Goal: Task Accomplishment & Management: Contribute content

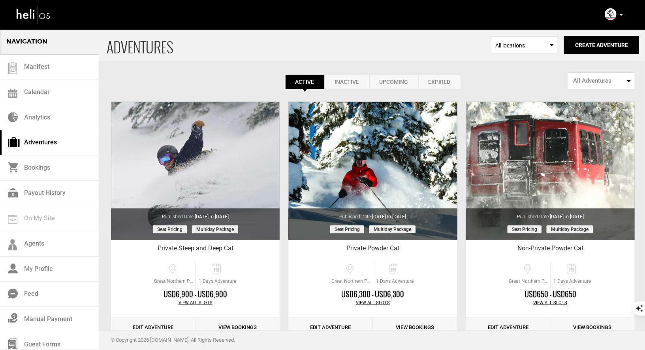
click at [622, 13] on p at bounding box center [621, 14] width 5 height 9
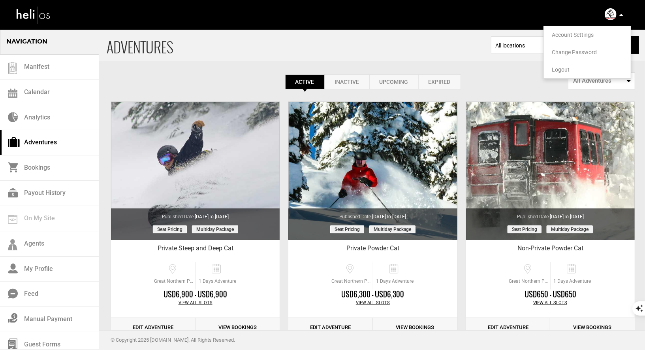
click at [558, 70] on span "Logout" at bounding box center [561, 69] width 18 height 6
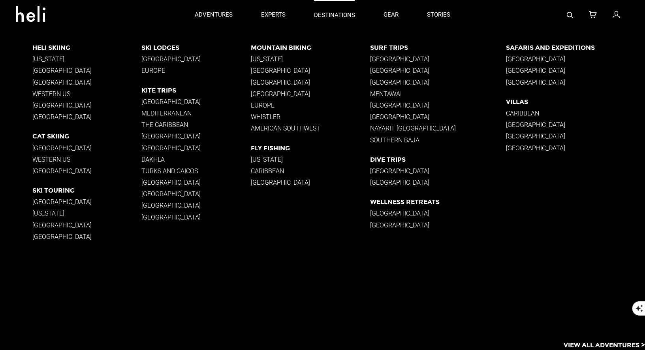
click at [335, 14] on p "destinations" at bounding box center [334, 15] width 41 height 8
click at [45, 237] on p "Norway" at bounding box center [86, 237] width 109 height 8
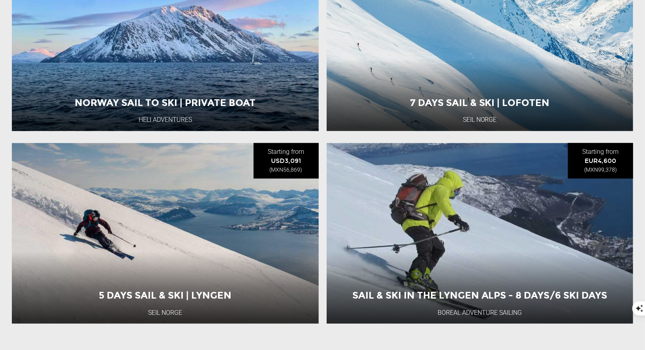
scroll to position [964, 0]
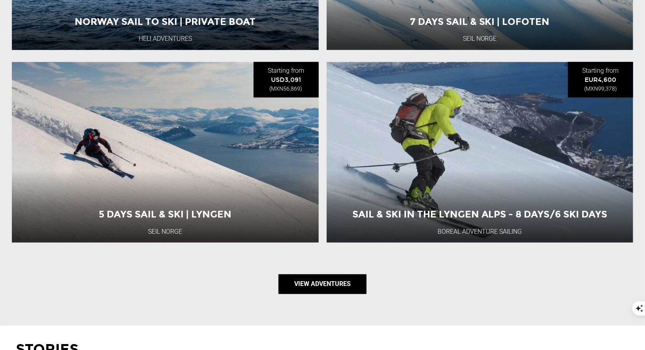
click at [321, 276] on link "View Adventures" at bounding box center [322, 284] width 88 height 20
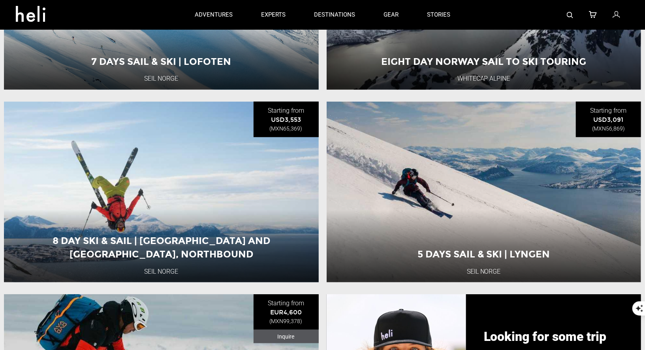
scroll to position [387, 0]
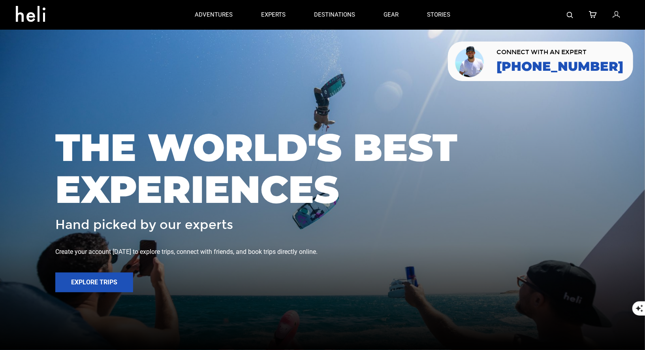
click at [570, 13] on img at bounding box center [570, 15] width 6 height 6
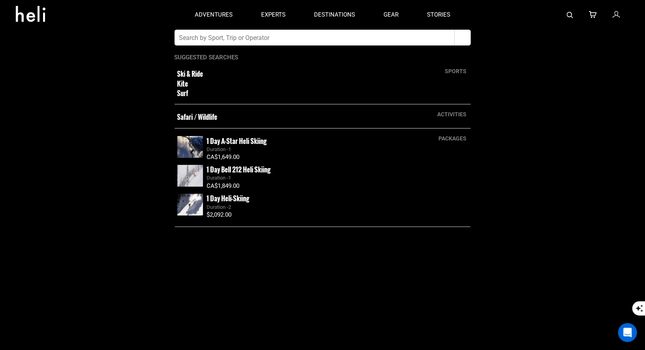
click at [388, 40] on input "text" at bounding box center [315, 38] width 280 height 16
type input "silverton"
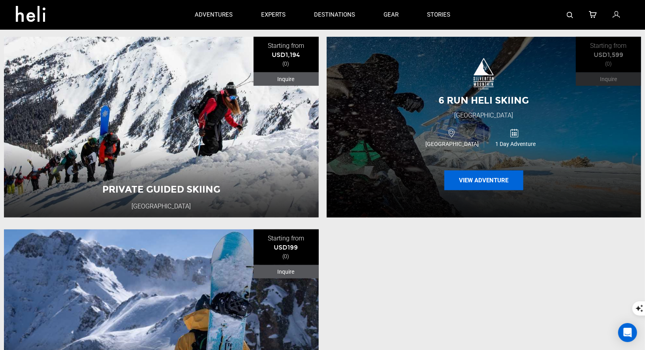
scroll to position [287, 0]
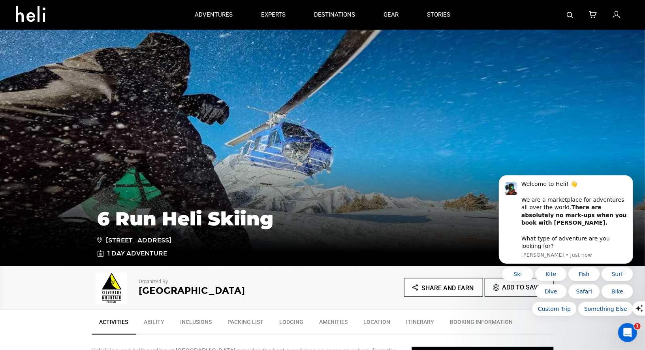
click at [566, 15] on div at bounding box center [547, 15] width 165 height 30
click at [570, 15] on img at bounding box center [570, 15] width 6 height 6
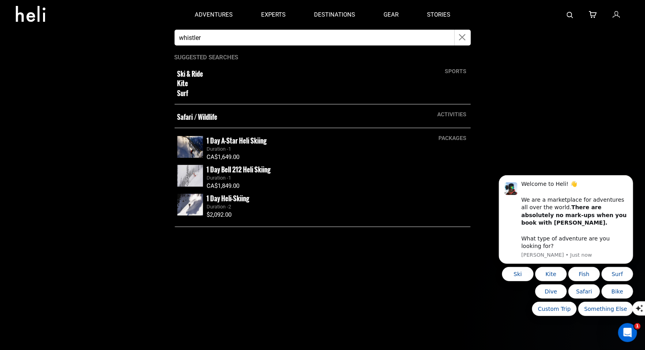
type input "whistler"
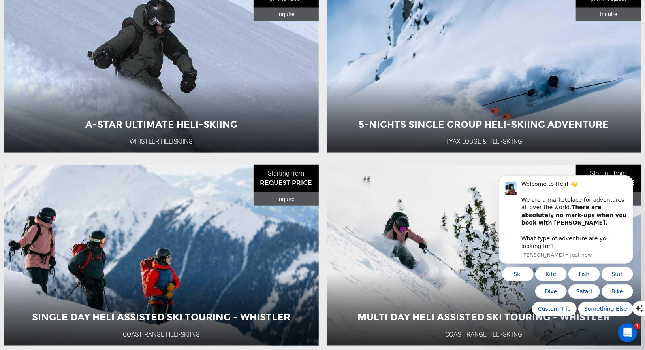
scroll to position [157, 0]
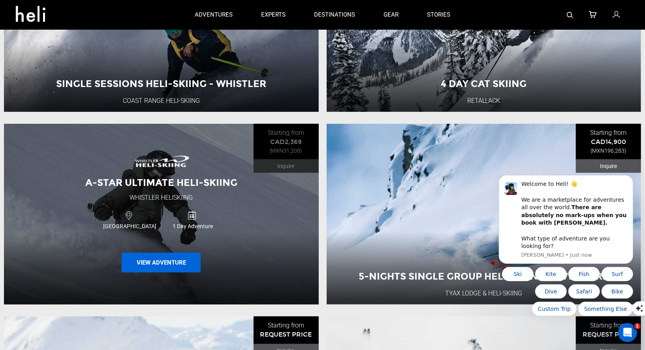
click at [155, 261] on button "View Adventure" at bounding box center [161, 262] width 79 height 20
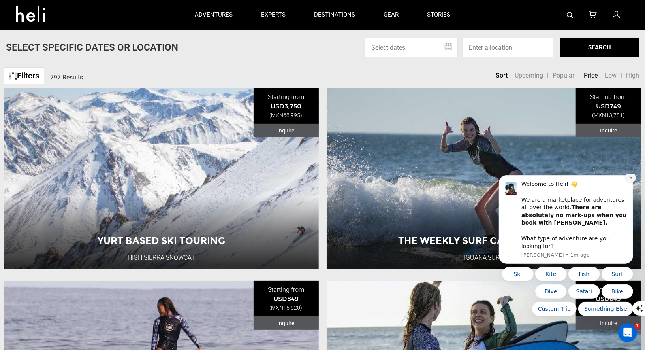
click at [631, 179] on icon "Dismiss notification" at bounding box center [630, 177] width 4 height 4
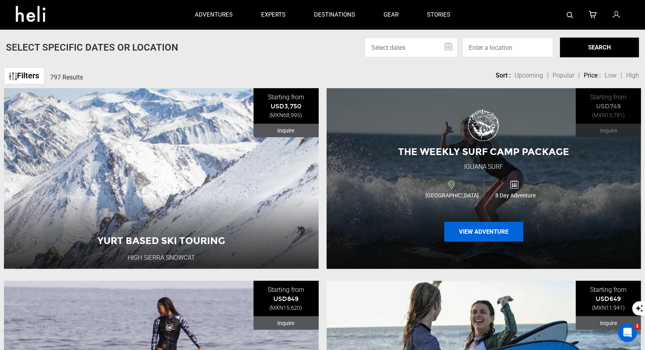
click at [472, 229] on button "View Adventure" at bounding box center [483, 232] width 79 height 20
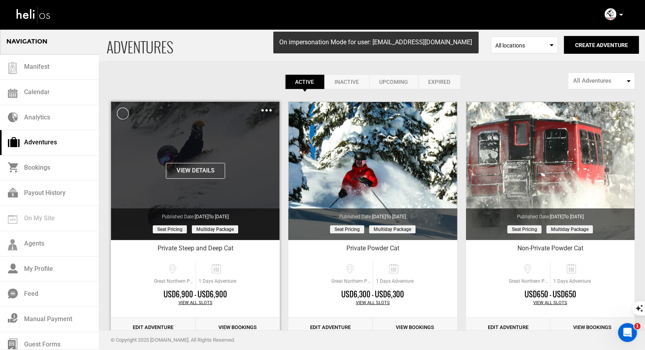
click at [267, 107] on div "Clone De-Activate Share Delete" at bounding box center [266, 109] width 10 height 9
click at [265, 109] on img at bounding box center [266, 110] width 10 height 2
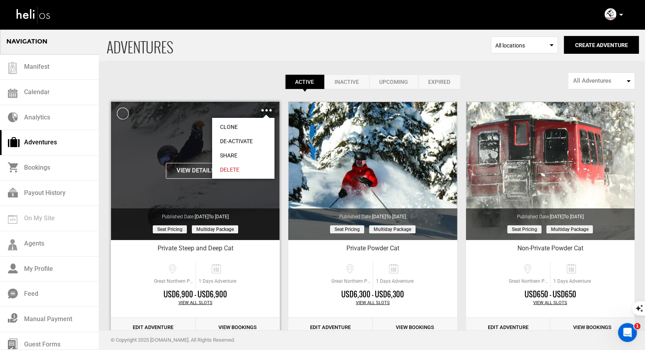
click at [229, 126] on link "Clone" at bounding box center [243, 127] width 62 height 14
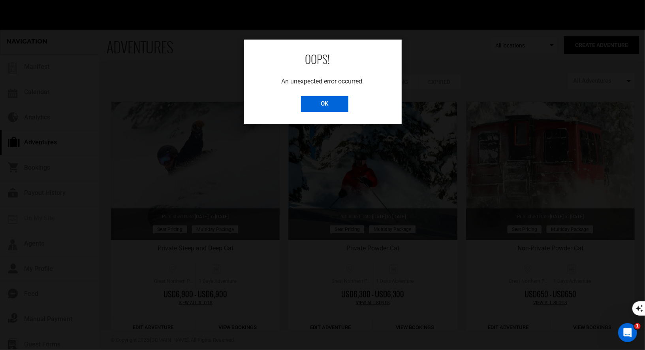
click at [325, 103] on input "OK" at bounding box center [324, 104] width 47 height 16
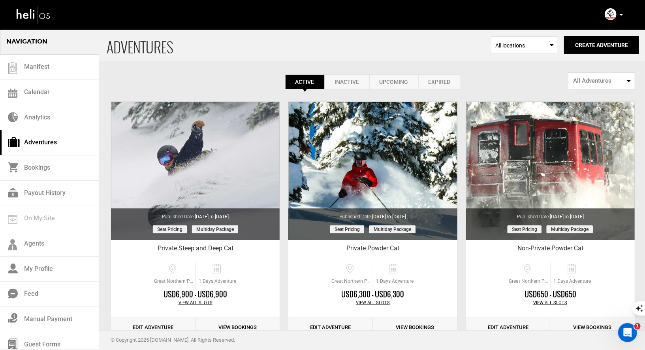
click at [357, 81] on link "Inactive" at bounding box center [347, 81] width 45 height 15
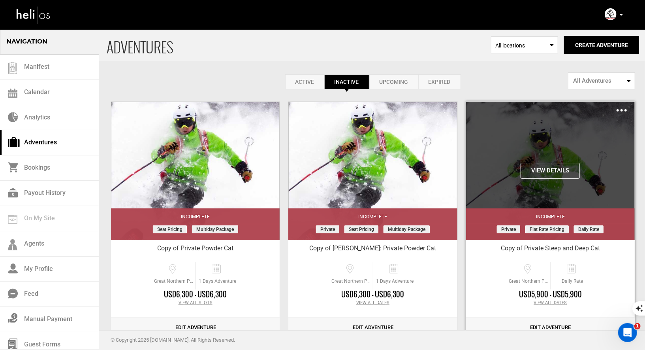
click at [622, 109] on img at bounding box center [622, 110] width 10 height 2
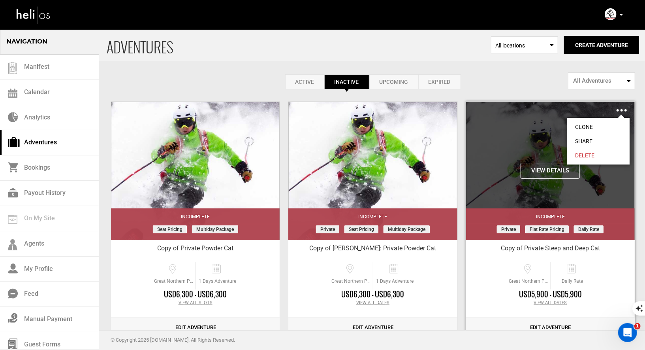
click at [527, 125] on div "View Details Clone Share Delete" at bounding box center [550, 171] width 169 height 138
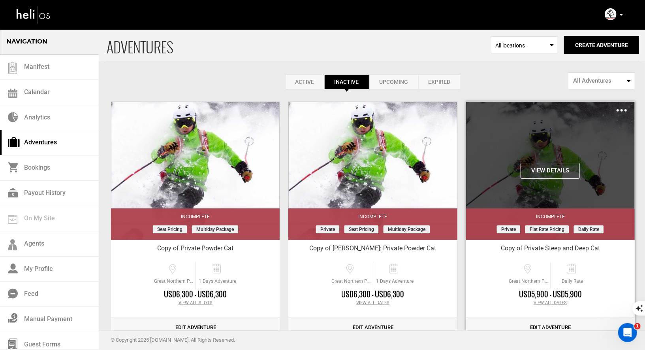
scroll to position [100, 0]
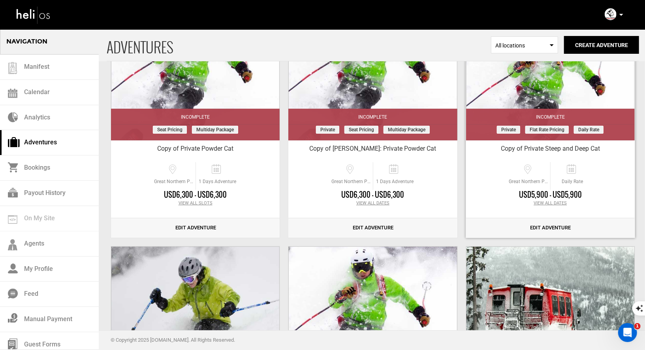
click at [539, 233] on link "Edit Adventure" at bounding box center [550, 227] width 169 height 19
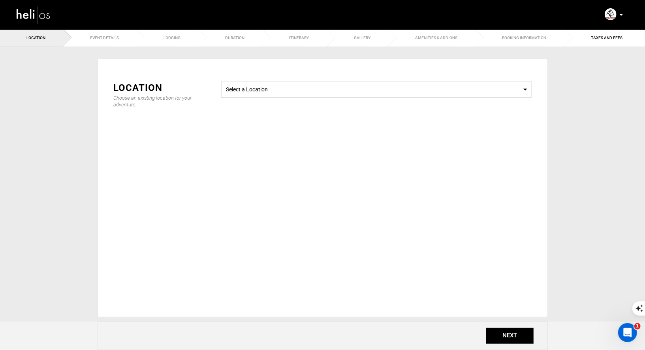
type input "Copy of Private Steep and Deep Cat"
checkbox input "true"
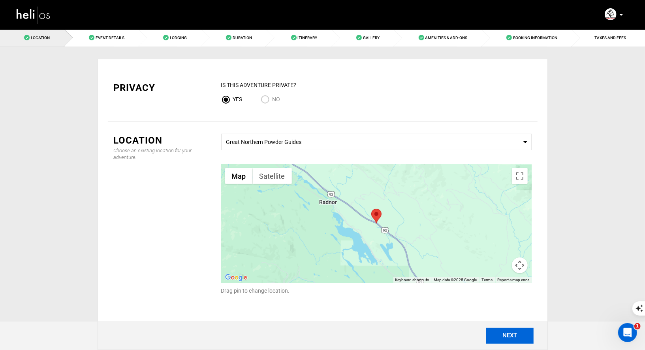
click at [503, 332] on button "NEXT" at bounding box center [509, 335] width 47 height 16
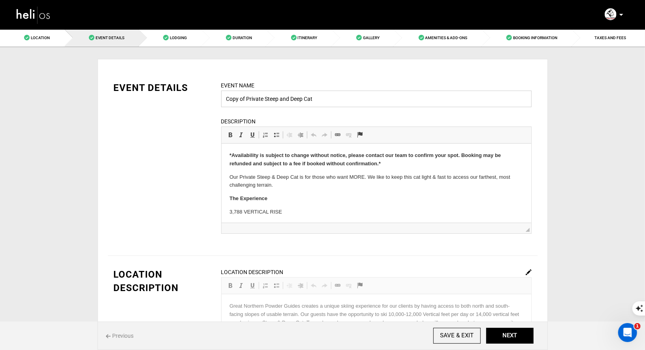
drag, startPoint x: 246, startPoint y: 98, endPoint x: 213, endPoint y: 94, distance: 33.0
click at [218, 94] on div "Event Name Copy of Private Steep and Deep Cat Event name can not be less than 3…" at bounding box center [376, 162] width 322 height 162
click at [320, 100] on input "Private Steep and Deep Cat" at bounding box center [376, 98] width 310 height 17
click at [292, 98] on input "Private Steep and Deep Cat: [PERSON_NAME] Bachelor Party" at bounding box center [376, 98] width 310 height 17
click at [412, 100] on input "Private Steep and Deep Cat: [PERSON_NAME] Bachelor Party" at bounding box center [376, 98] width 310 height 17
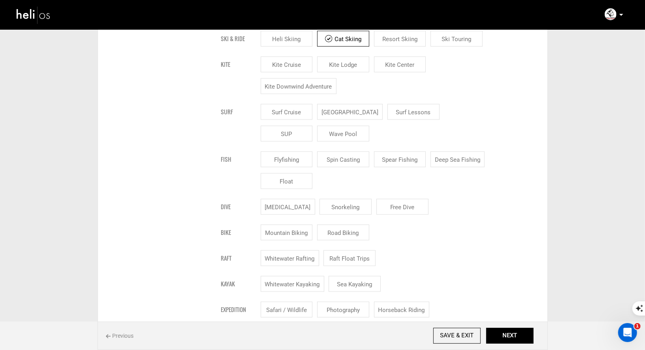
scroll to position [530, 0]
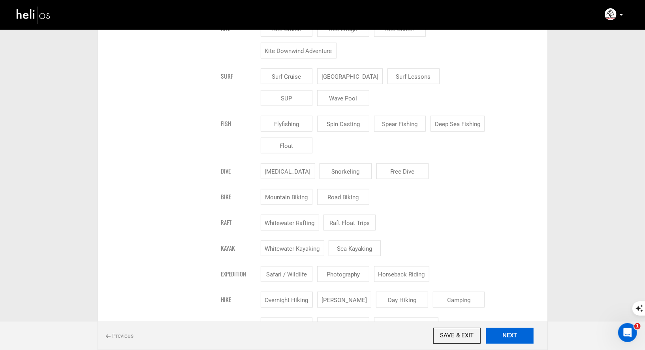
type input "Private Steep and Deep Cat: [PERSON_NAME] Bachelor Party"
click at [502, 337] on button "NEXT" at bounding box center [509, 335] width 47 height 16
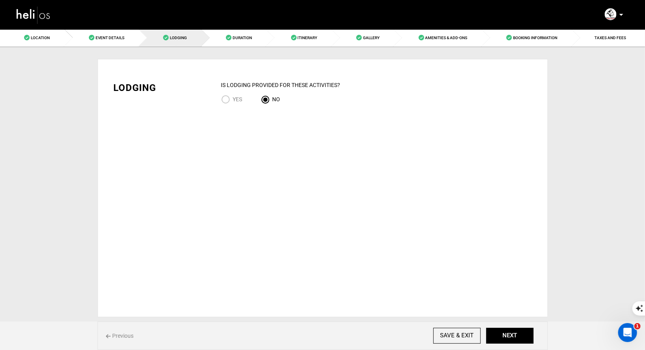
click at [228, 100] on input "YES" at bounding box center [227, 100] width 12 height 11
radio input "true"
click at [506, 341] on button "NEXT" at bounding box center [509, 335] width 47 height 16
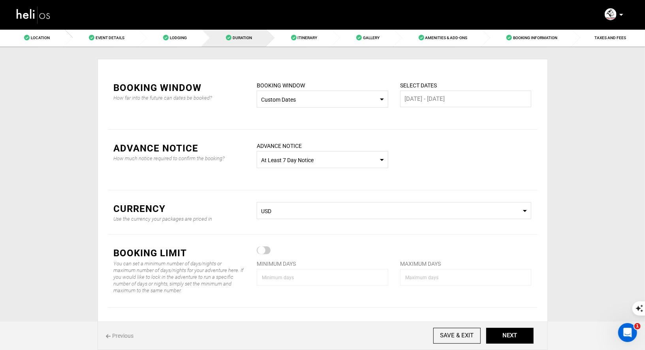
click at [380, 99] on span "Custom Dates" at bounding box center [322, 100] width 123 height 8
click at [425, 98] on input "[DATE] - [DATE]" at bounding box center [466, 98] width 132 height 17
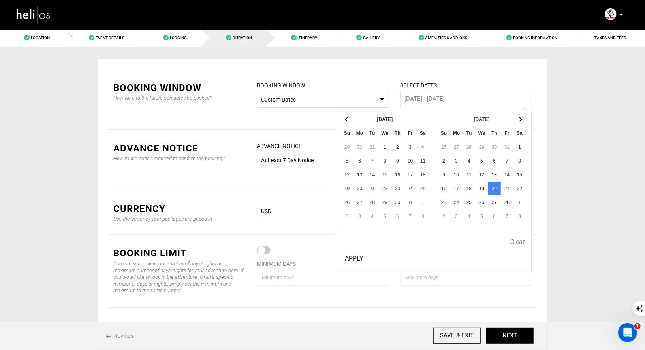
click at [347, 258] on button "Apply" at bounding box center [354, 258] width 25 height 20
type input "[DATE] - [DATE]"
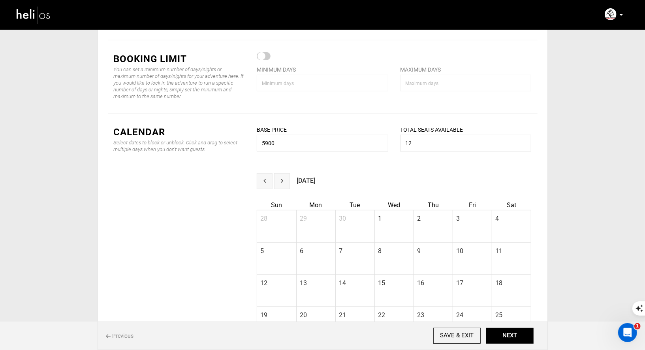
scroll to position [0, 0]
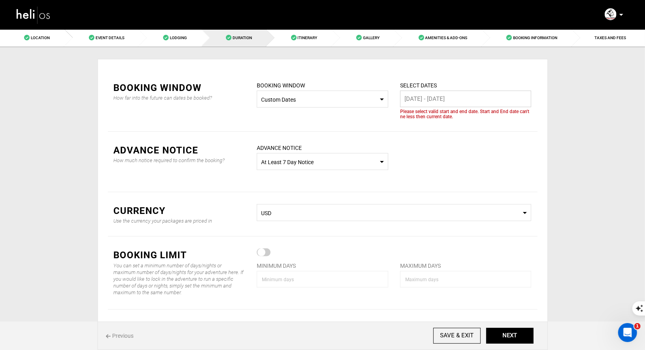
click at [457, 98] on input "[DATE] - [DATE]" at bounding box center [466, 98] width 132 height 17
click at [521, 336] on button "NEXT" at bounding box center [509, 335] width 47 height 16
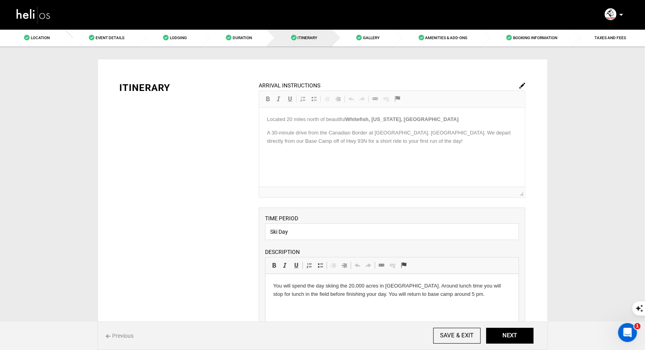
click at [508, 345] on div "Previous SAVE & EXIT NEXT" at bounding box center [323, 335] width 450 height 28
click at [510, 337] on button "NEXT" at bounding box center [509, 335] width 47 height 16
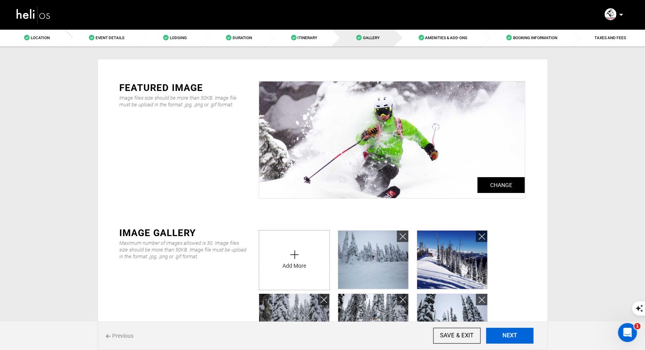
click at [510, 337] on button "NEXT" at bounding box center [509, 335] width 47 height 16
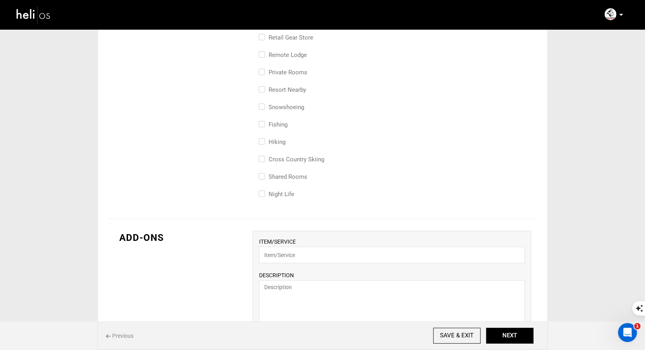
scroll to position [529, 0]
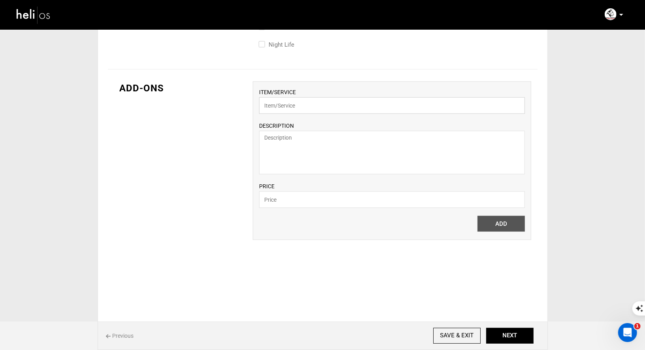
click at [337, 105] on input "text" at bounding box center [392, 105] width 266 height 17
type input "Yurt Stay"
click at [329, 139] on textarea at bounding box center [392, 152] width 266 height 43
click at [288, 199] on input "text" at bounding box center [392, 199] width 266 height 17
click at [503, 335] on button "NEXT" at bounding box center [509, 335] width 47 height 16
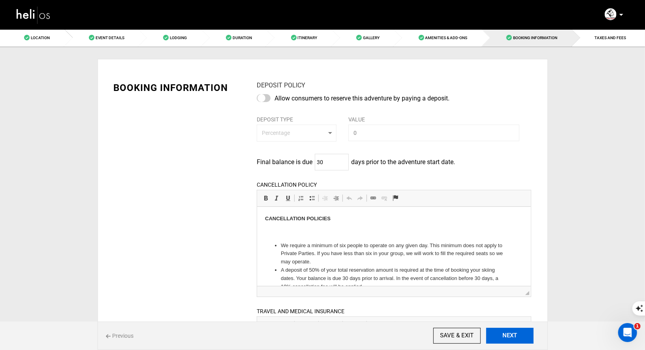
click at [507, 342] on button "NEXT" at bounding box center [509, 335] width 47 height 16
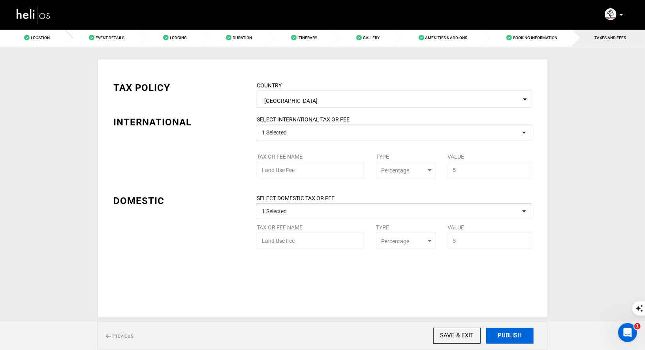
click at [509, 335] on button "PUBLISH" at bounding box center [509, 335] width 47 height 16
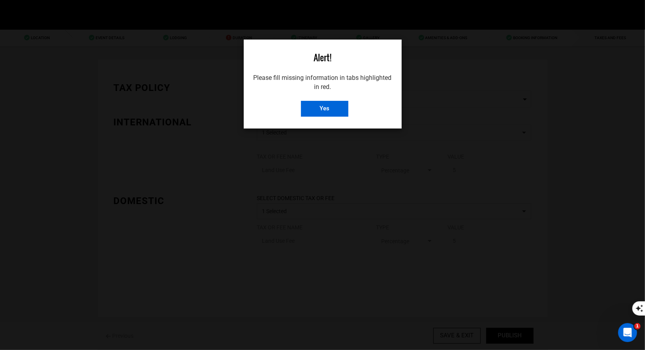
click at [334, 109] on input "Yes" at bounding box center [324, 109] width 47 height 16
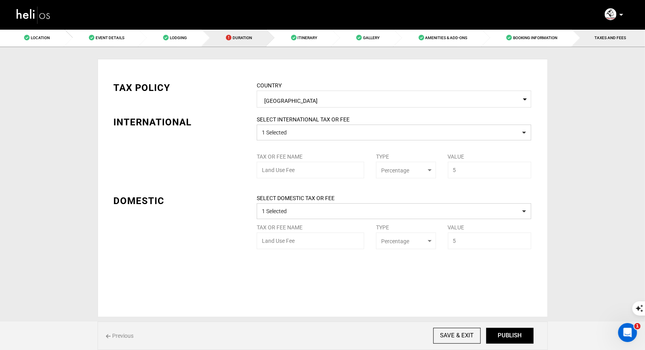
click at [247, 42] on link "Duration" at bounding box center [234, 38] width 65 height 18
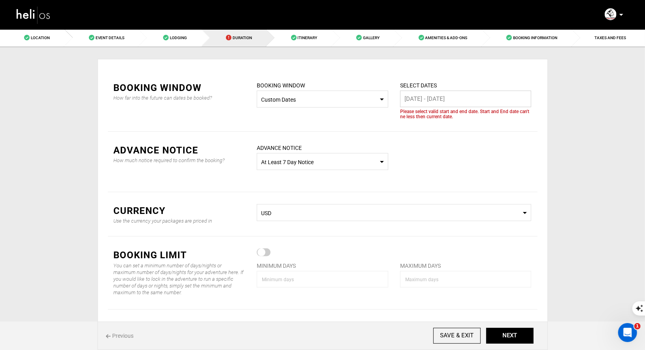
click at [440, 98] on input "[DATE] - [DATE]" at bounding box center [466, 98] width 132 height 17
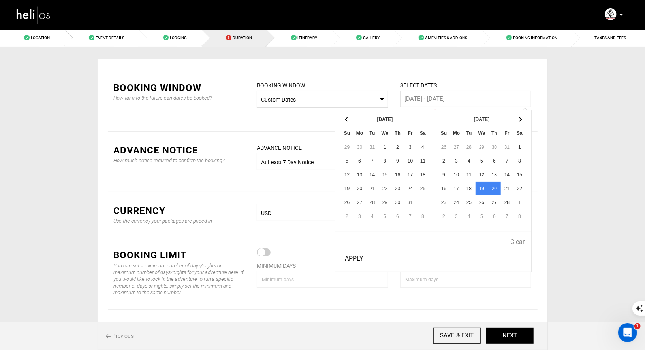
click at [353, 251] on button "Apply" at bounding box center [354, 258] width 25 height 20
type input "[DATE] - [DATE]"
click at [439, 95] on input "[DATE] - [DATE]" at bounding box center [466, 98] width 132 height 17
click at [508, 339] on button "NEXT" at bounding box center [509, 335] width 47 height 16
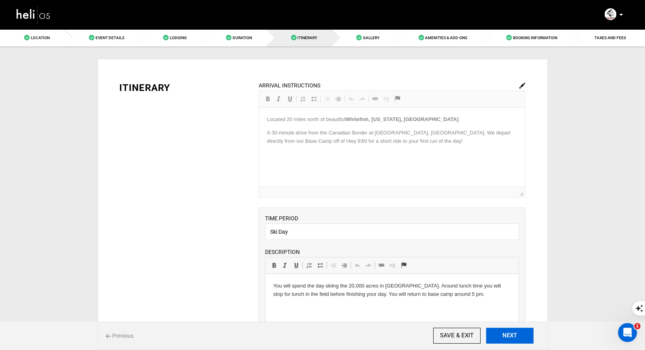
click at [508, 339] on button "NEXT" at bounding box center [509, 335] width 47 height 16
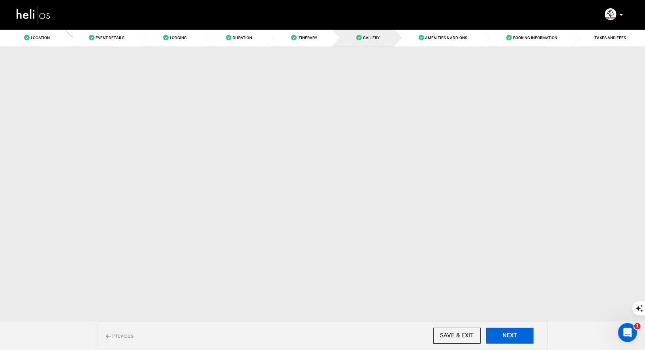
click at [508, 339] on button "NEXT" at bounding box center [509, 335] width 47 height 16
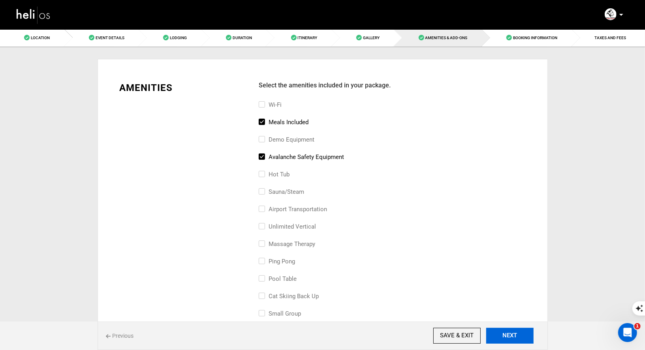
click at [508, 339] on button "NEXT" at bounding box center [509, 335] width 47 height 16
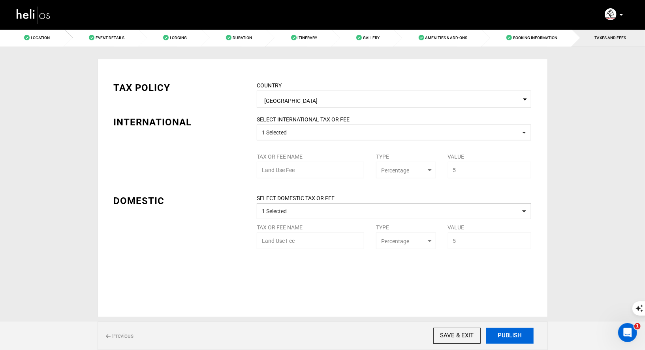
click at [508, 339] on button "PUBLISH" at bounding box center [509, 335] width 47 height 16
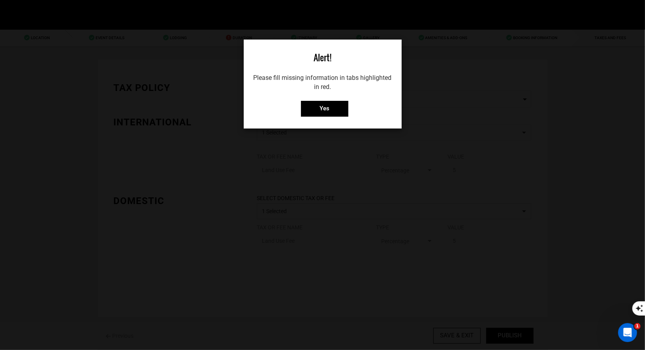
click at [333, 117] on div "Alert! Please fill missing information in tabs highlighted in red. Yes" at bounding box center [323, 83] width 158 height 89
click at [322, 104] on input "Yes" at bounding box center [324, 109] width 47 height 16
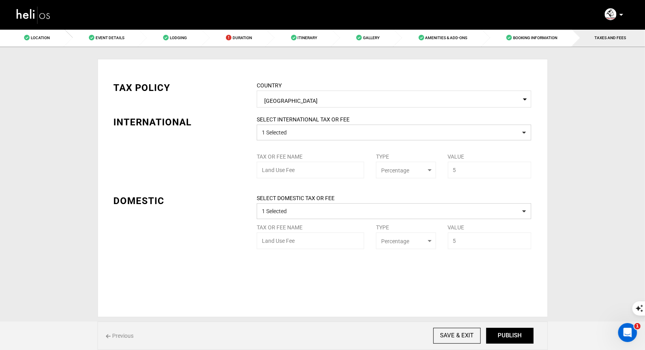
click at [19, 16] on img at bounding box center [34, 14] width 36 height 21
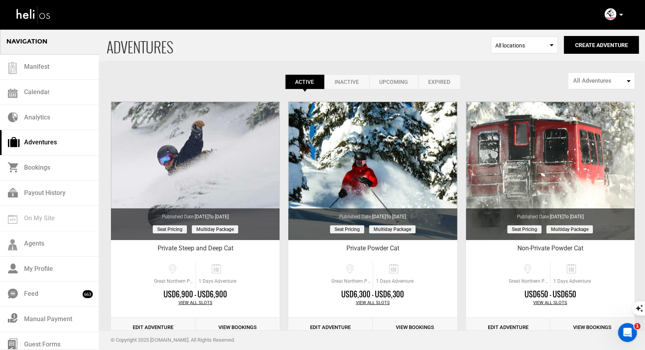
click at [432, 81] on link "Expired" at bounding box center [439, 81] width 43 height 15
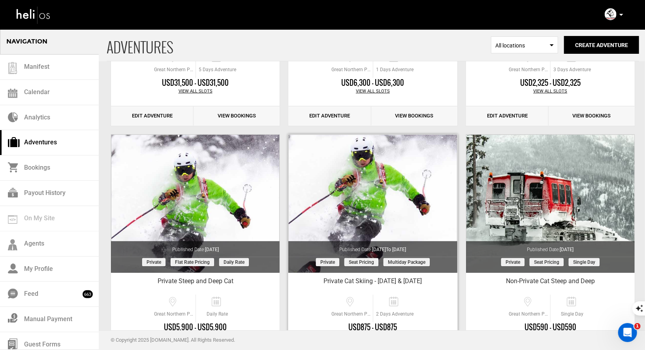
scroll to position [212, 0]
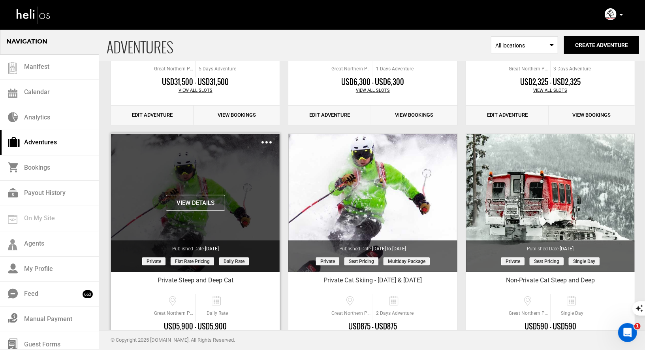
click at [260, 137] on div "View Details Clone Share Delete" at bounding box center [195, 203] width 169 height 138
click at [263, 140] on div "Clone Share Delete" at bounding box center [266, 141] width 10 height 9
click at [265, 139] on div "Clone Share Delete" at bounding box center [266, 141] width 10 height 9
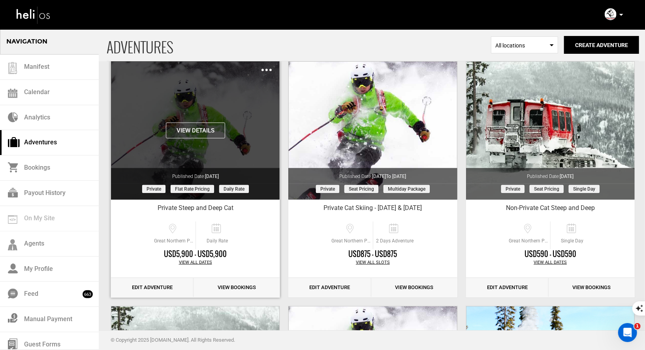
scroll to position [234, 0]
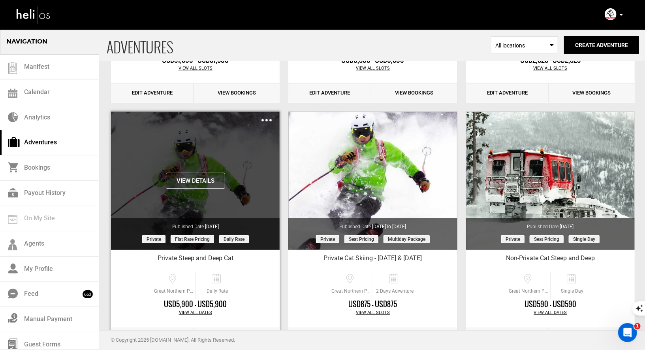
click at [267, 119] on img at bounding box center [266, 120] width 10 height 2
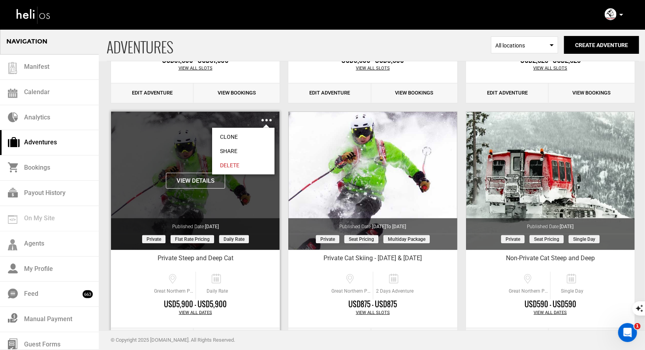
click at [229, 135] on link "Clone" at bounding box center [243, 137] width 62 height 14
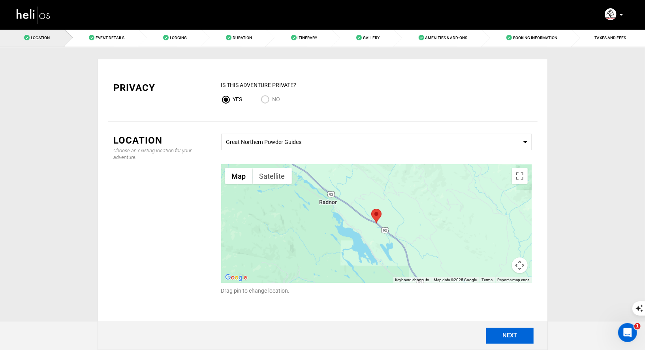
click at [495, 333] on button "NEXT" at bounding box center [509, 335] width 47 height 16
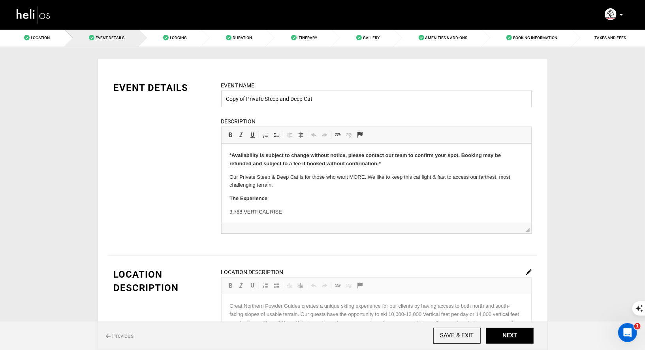
drag, startPoint x: 246, startPoint y: 98, endPoint x: 231, endPoint y: 98, distance: 14.6
click at [231, 98] on input "Copy of Private Steep and Deep Cat" at bounding box center [376, 98] width 310 height 17
click at [302, 98] on input "Private Steep and Deep Cat" at bounding box center [376, 98] width 310 height 17
click at [296, 99] on input "Private Steep and Deep Cat_ Sebastan" at bounding box center [376, 98] width 310 height 17
click at [325, 100] on input "Private Steep and Deep Cat- Sebastan" at bounding box center [376, 98] width 310 height 17
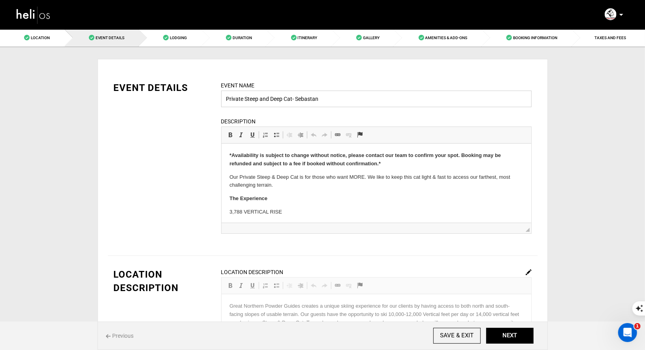
click at [313, 98] on input "Private Steep and Deep Cat- Sebastan" at bounding box center [376, 98] width 310 height 17
click at [341, 102] on input "Private Steep and Deep Cat- Sebastian" at bounding box center [376, 98] width 310 height 17
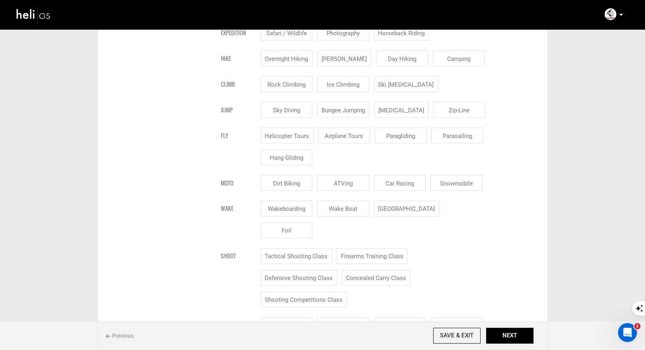
scroll to position [1088, 0]
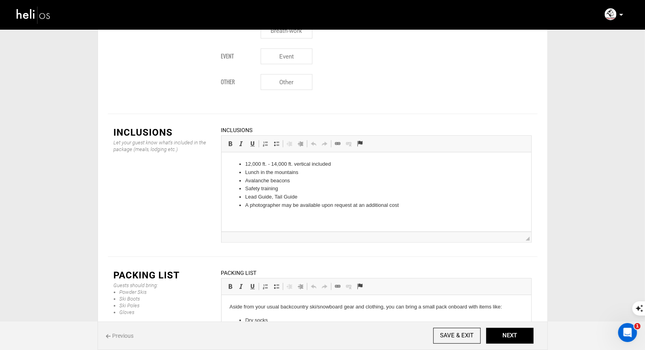
type input "Private Steep and Deep Cat- Sebastian Bachelor Party"
click at [407, 205] on li "A photographer may be available upon request at an additional cost" at bounding box center [376, 205] width 262 height 8
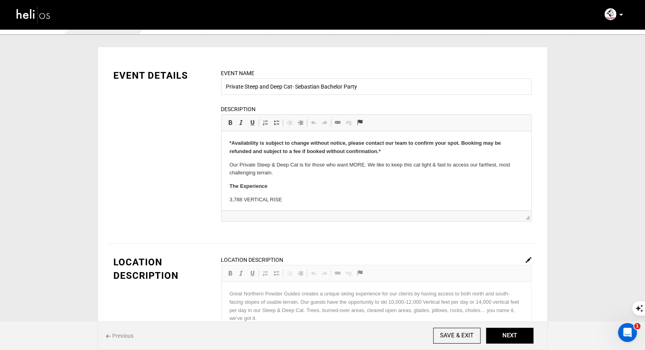
scroll to position [14, 0]
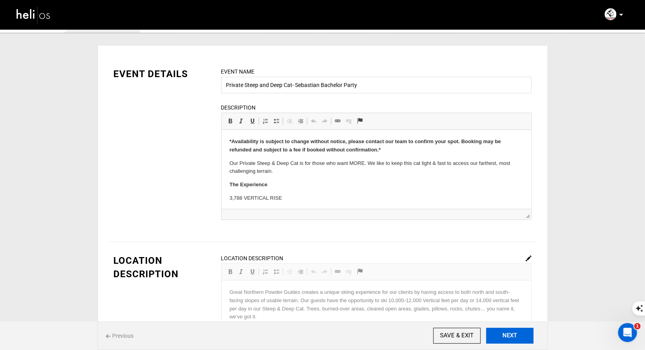
click at [519, 336] on button "NEXT" at bounding box center [509, 335] width 47 height 16
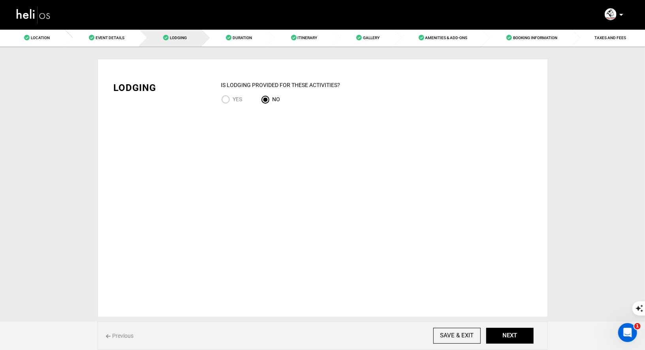
click at [226, 97] on input "YES" at bounding box center [227, 100] width 12 height 11
radio input "true"
click at [513, 333] on button "NEXT" at bounding box center [509, 335] width 47 height 16
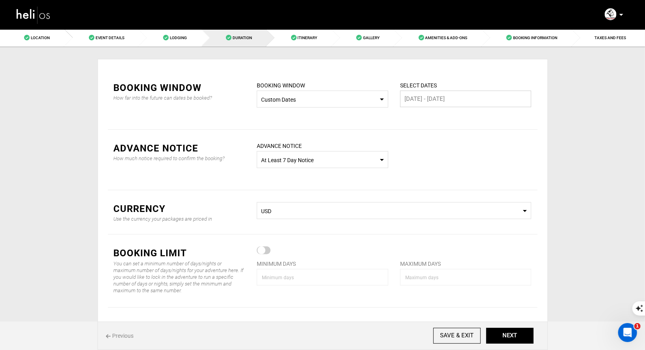
click at [423, 99] on input "[DATE] - [DATE]" at bounding box center [466, 98] width 132 height 17
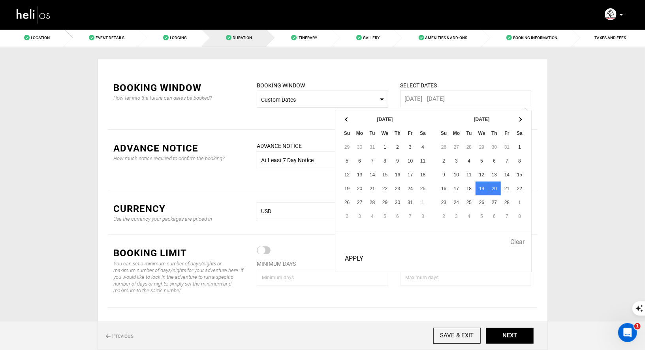
click at [348, 257] on button "Apply" at bounding box center [354, 258] width 25 height 20
type input "[DATE] - [DATE]"
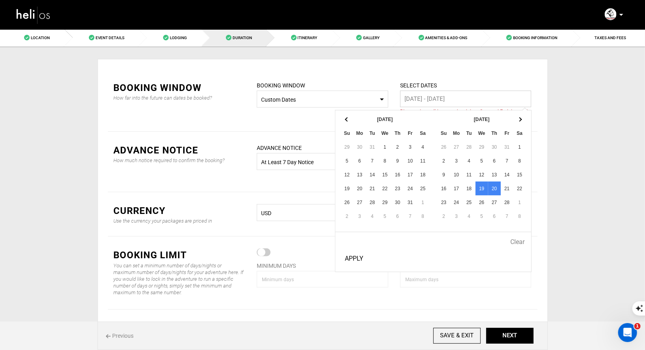
click at [434, 100] on input "[DATE] - [DATE]" at bounding box center [466, 98] width 132 height 17
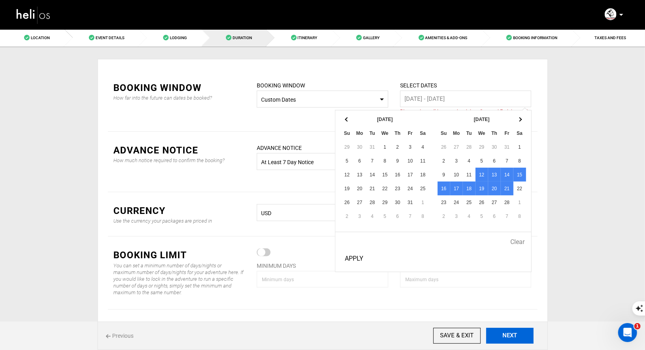
click at [508, 331] on button "NEXT" at bounding box center [509, 335] width 47 height 16
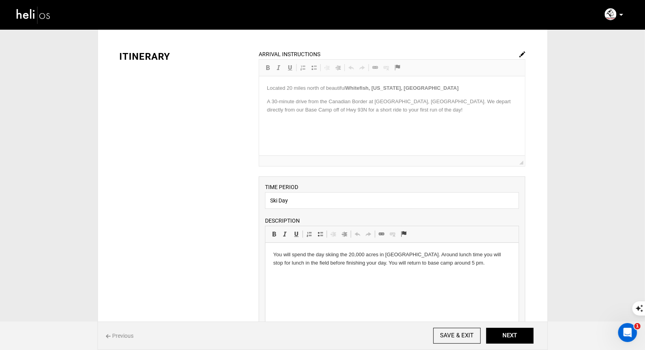
scroll to position [30, 0]
click at [474, 273] on html "You will spend the day skiing the 20,000 acres in [GEOGRAPHIC_DATA]. Around lun…" at bounding box center [391, 260] width 253 height 32
drag, startPoint x: 331, startPoint y: 296, endPoint x: 276, endPoint y: 295, distance: 54.5
click at [277, 295] on html "You will spend the day skiing the 20,000 acres in [GEOGRAPHIC_DATA]. Around lun…" at bounding box center [391, 273] width 253 height 59
click at [457, 133] on div "ARRIVAL INSTRUCTIONS Rich Text Editor, editor33 Editor toolbars Basic Styles Bo…" at bounding box center [392, 109] width 267 height 117
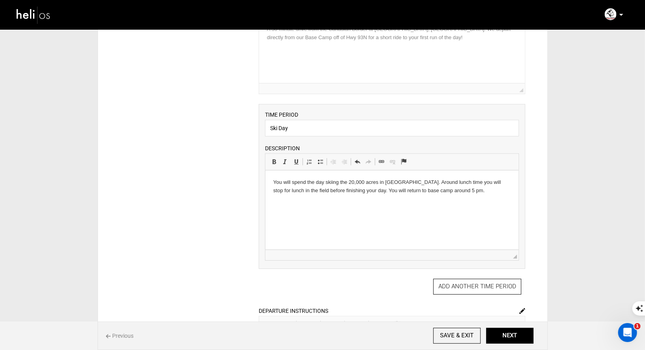
scroll to position [0, 0]
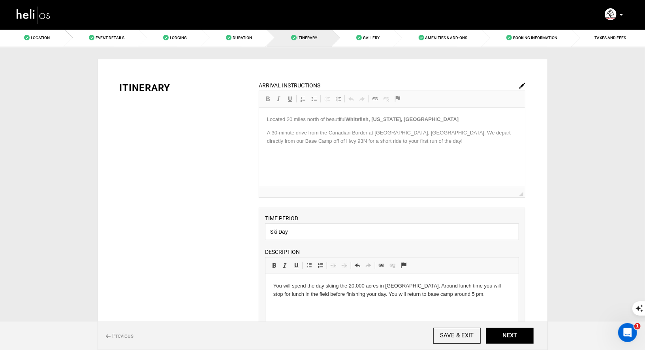
click at [499, 83] on div "ARRIVAL INSTRUCTIONS Rich Text Editor, editor33 Editor toolbars Basic Styles Bo…" at bounding box center [392, 139] width 267 height 117
click at [527, 83] on div "ARRIVAL INSTRUCTIONS Rich Text Editor, editor33 Editor toolbars Basic Styles Bo…" at bounding box center [392, 335] width 278 height 509
click at [524, 83] on img at bounding box center [522, 86] width 6 height 6
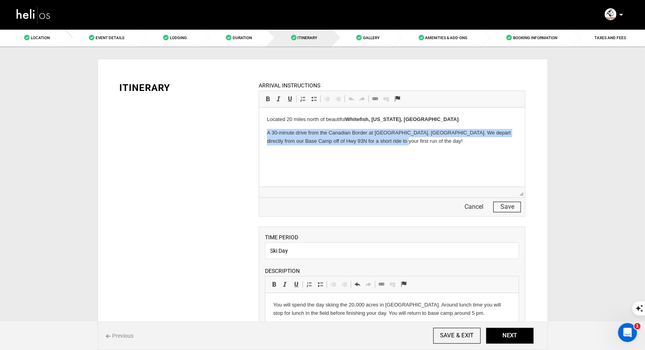
drag, startPoint x: 390, startPoint y: 146, endPoint x: 254, endPoint y: 133, distance: 136.5
click at [437, 146] on html "Located 20 miles north of beautiful [GEOGRAPHIC_DATA], [US_STATE], [GEOGRAPHIC_…" at bounding box center [392, 129] width 266 height 45
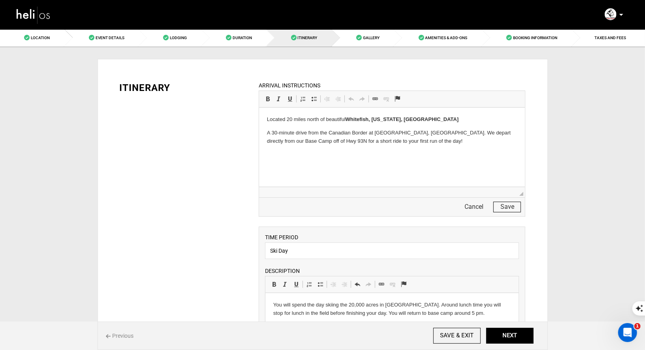
click at [415, 142] on p "A 30-minute drive from the Canadian Border at [GEOGRAPHIC_DATA], [GEOGRAPHIC_DA…" at bounding box center [392, 136] width 250 height 17
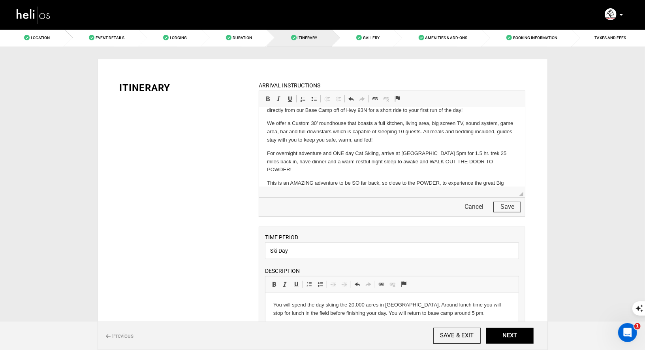
scroll to position [28, 0]
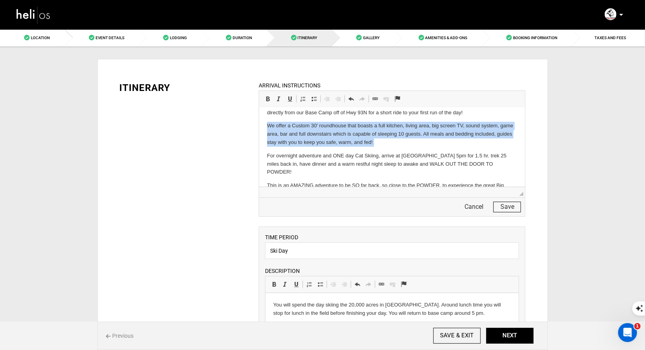
drag, startPoint x: 266, startPoint y: 156, endPoint x: 265, endPoint y: 124, distance: 31.6
click at [265, 124] on html "Located 20 miles north of beautiful [GEOGRAPHIC_DATA], [US_STATE], [GEOGRAPHIC_…" at bounding box center [392, 142] width 266 height 127
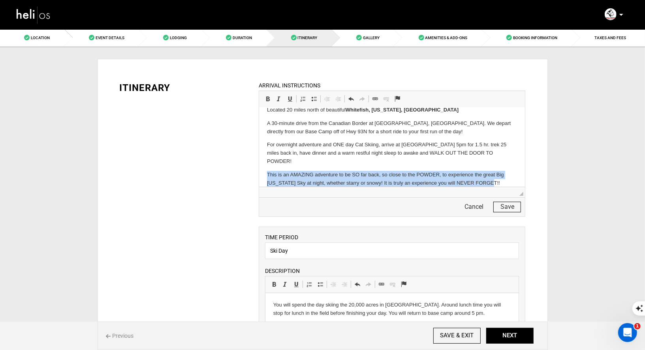
drag, startPoint x: 499, startPoint y: 177, endPoint x: 264, endPoint y: 164, distance: 235.8
click at [264, 164] on html "Located 20 miles north of beautiful [GEOGRAPHIC_DATA], [US_STATE], [GEOGRAPHIC_…" at bounding box center [392, 146] width 266 height 97
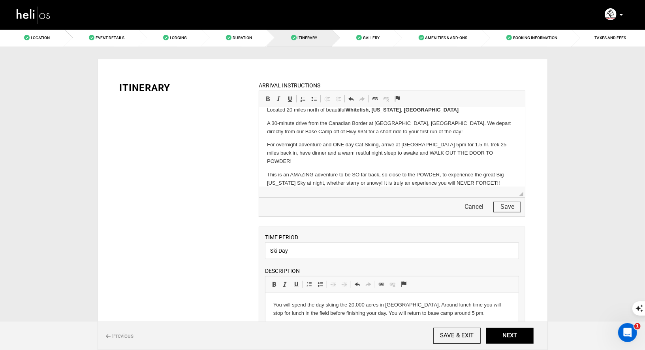
scroll to position [0, 0]
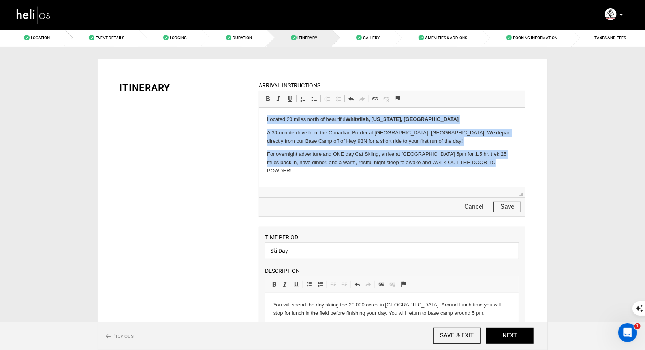
drag, startPoint x: 497, startPoint y: 160, endPoint x: 260, endPoint y: 121, distance: 240.5
click at [260, 122] on html "Located 20 miles north of beautiful [GEOGRAPHIC_DATA], [US_STATE], [GEOGRAPHIC_…" at bounding box center [392, 151] width 266 height 89
click at [418, 139] on p "A 30-minute drive from the Canadian Border at [GEOGRAPHIC_DATA], [GEOGRAPHIC_DA…" at bounding box center [392, 136] width 250 height 17
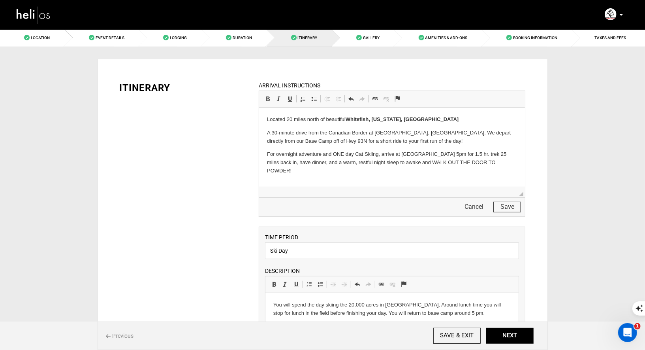
click at [440, 153] on p "For overnight adventure and ONE day Cat Skiing, arrive at [GEOGRAPHIC_DATA] 5pm…" at bounding box center [392, 162] width 250 height 24
click at [508, 202] on button "Save" at bounding box center [507, 206] width 28 height 11
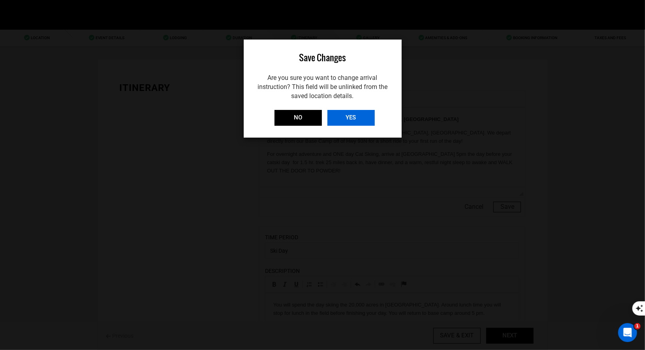
click at [345, 116] on input "YES" at bounding box center [350, 118] width 47 height 16
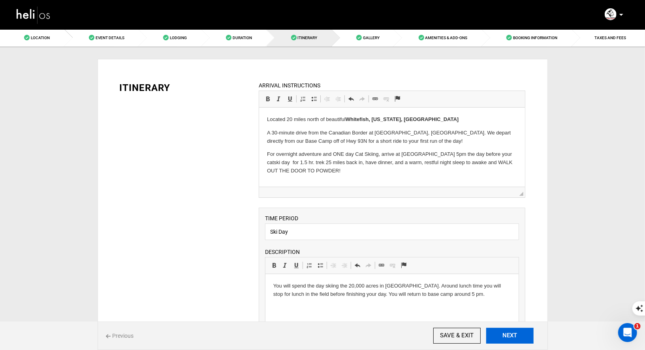
click at [513, 336] on button "NEXT" at bounding box center [509, 335] width 47 height 16
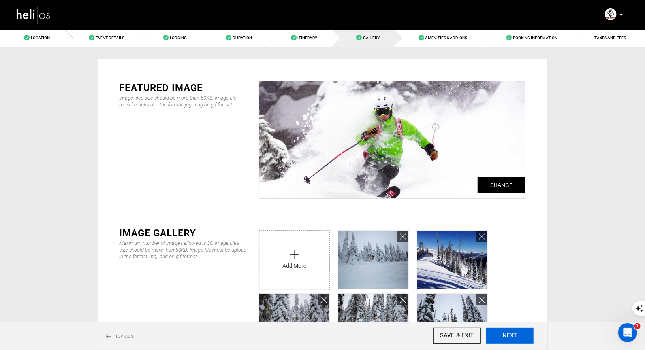
click at [505, 340] on button "NEXT" at bounding box center [509, 335] width 47 height 16
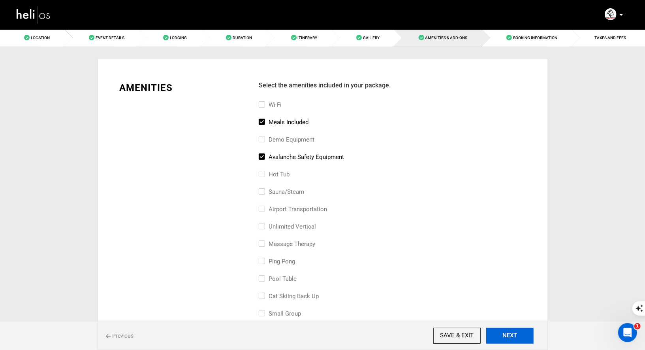
click at [505, 340] on button "NEXT" at bounding box center [509, 335] width 47 height 16
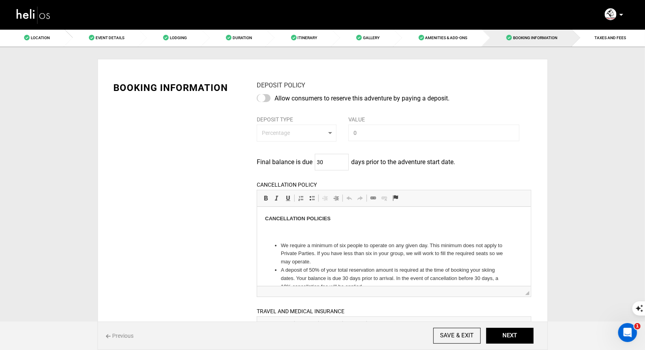
click at [261, 95] on div at bounding box center [264, 98] width 14 height 8
click at [0, 0] on input "checkbox" at bounding box center [0, 0] width 0 height 0
type input "50"
click at [213, 156] on div "BOOKING INFORMATION DEPOSIT POLICY Allow consumers to reserve this adventure by…" at bounding box center [323, 271] width 430 height 405
click at [308, 231] on p at bounding box center [394, 232] width 258 height 8
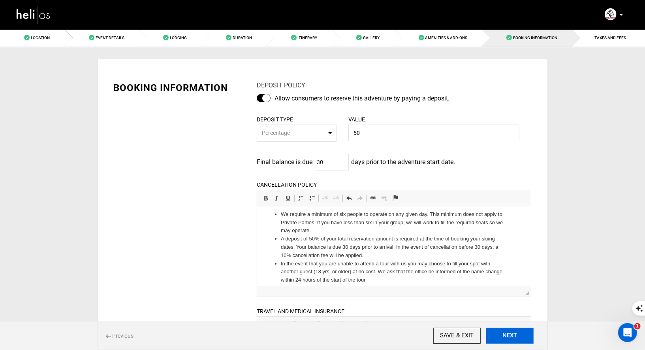
click at [504, 339] on button "NEXT" at bounding box center [509, 335] width 47 height 16
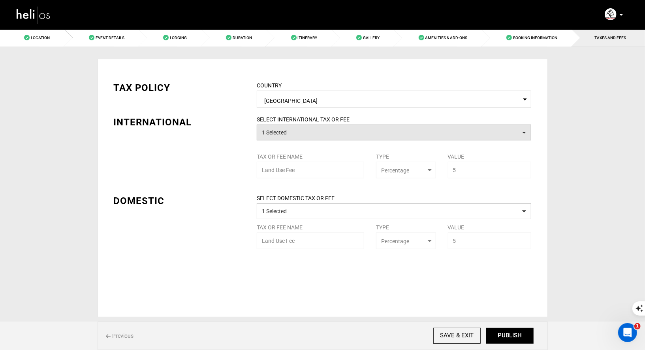
click at [320, 133] on button "1 Selected" at bounding box center [394, 132] width 275 height 16
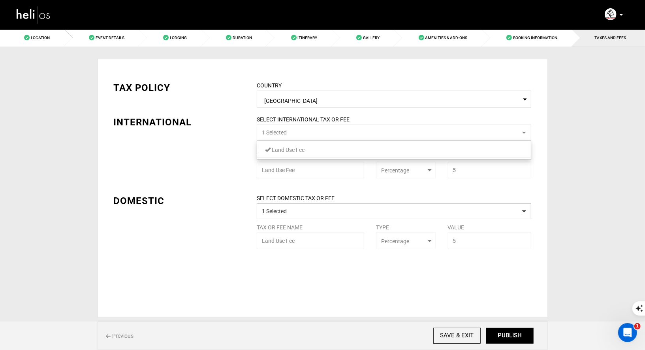
click at [320, 133] on button "1 Selected" at bounding box center [394, 132] width 275 height 16
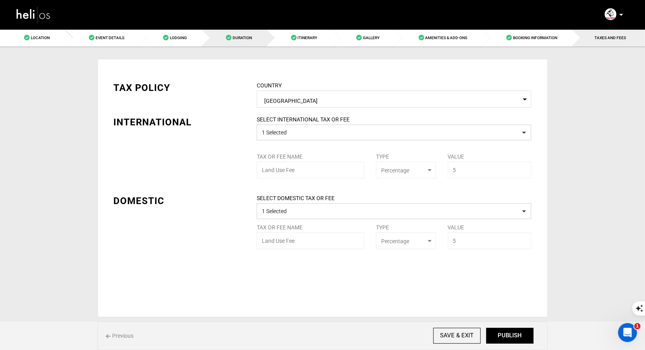
click at [261, 35] on link "Duration" at bounding box center [234, 38] width 65 height 18
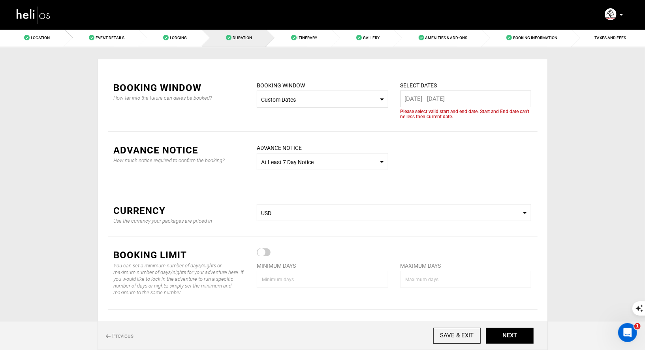
click at [436, 102] on input "[DATE] - [DATE]" at bounding box center [466, 98] width 132 height 17
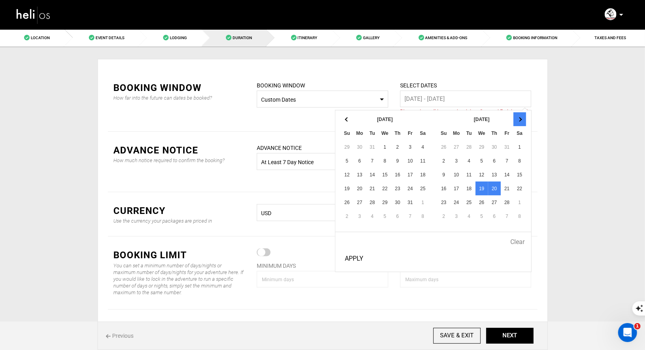
click at [525, 118] on th at bounding box center [519, 119] width 13 height 14
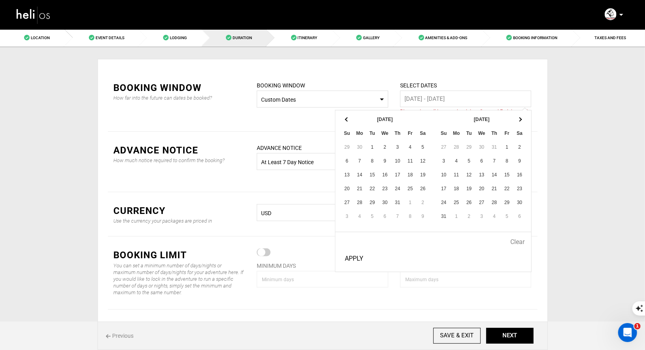
click at [525, 118] on th at bounding box center [519, 119] width 13 height 14
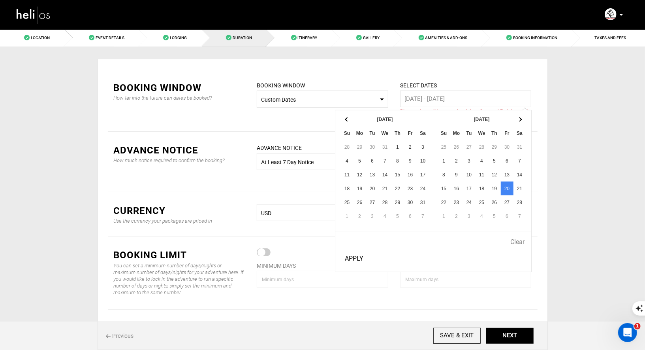
click at [352, 253] on button "Apply" at bounding box center [354, 258] width 25 height 20
type input "[DATE] - [DATE]"
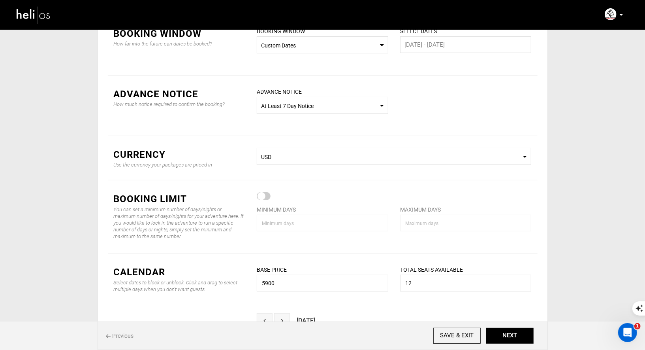
scroll to position [58, 0]
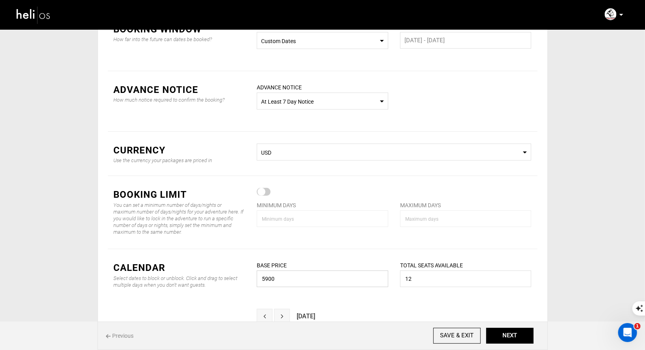
click at [291, 279] on input "5900" at bounding box center [323, 278] width 132 height 17
click at [438, 279] on input "12" at bounding box center [466, 278] width 132 height 17
type input "10"
click at [340, 280] on input "5900" at bounding box center [323, 278] width 132 height 17
type input "5"
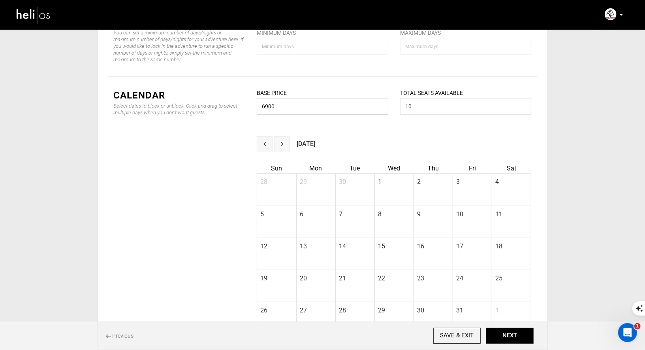
scroll to position [305, 0]
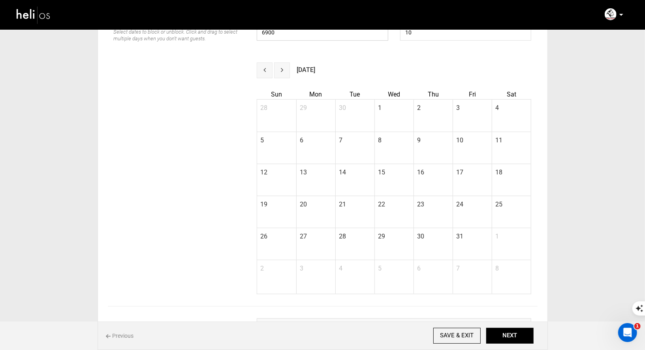
type input "6900"
click at [281, 71] on span "next" at bounding box center [282, 70] width 2 height 6
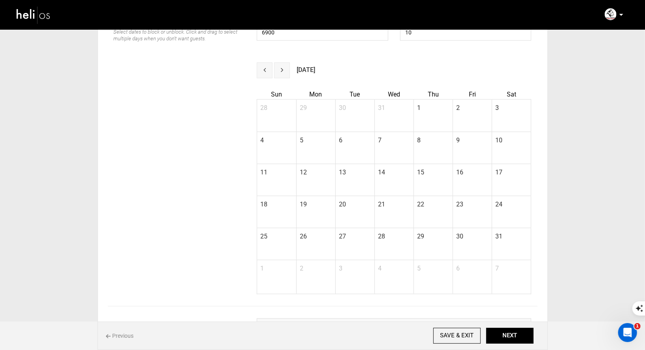
click at [281, 71] on span "next" at bounding box center [282, 70] width 2 height 6
click at [269, 69] on button "prev" at bounding box center [265, 70] width 16 height 16
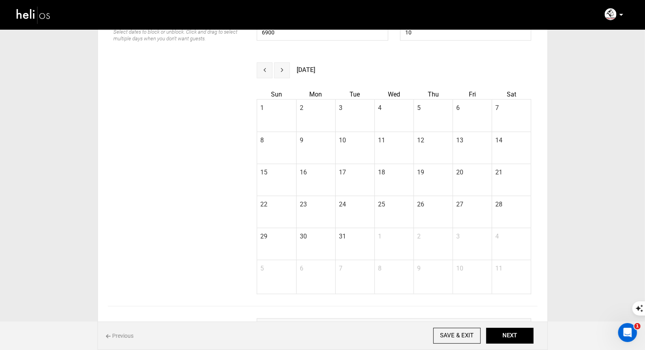
click at [269, 69] on button "prev" at bounding box center [265, 70] width 16 height 16
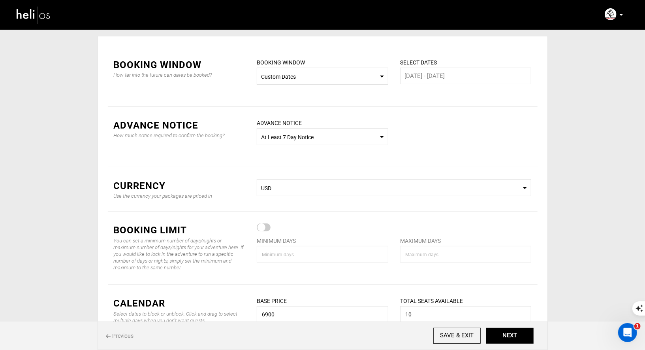
scroll to position [0, 0]
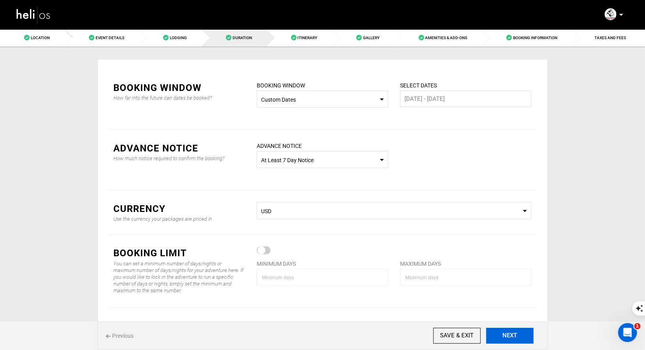
click at [505, 331] on button "NEXT" at bounding box center [509, 335] width 47 height 16
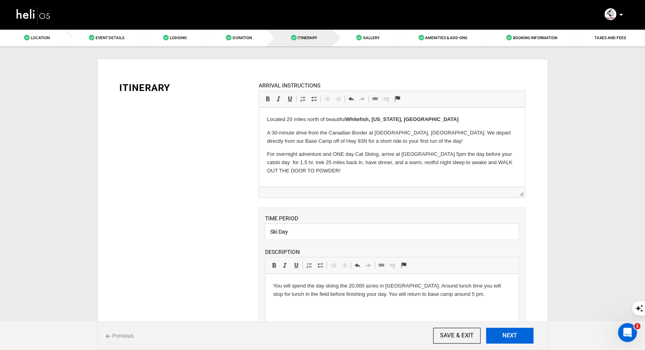
click at [511, 339] on button "NEXT" at bounding box center [509, 335] width 47 height 16
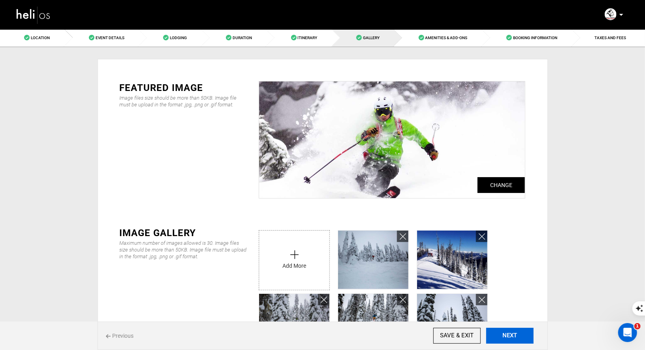
click at [511, 339] on button "NEXT" at bounding box center [509, 335] width 47 height 16
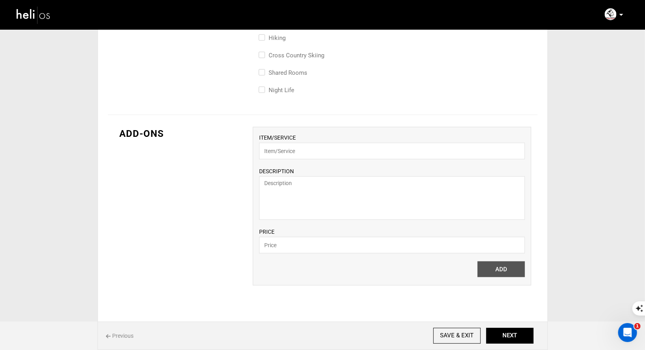
scroll to position [529, 0]
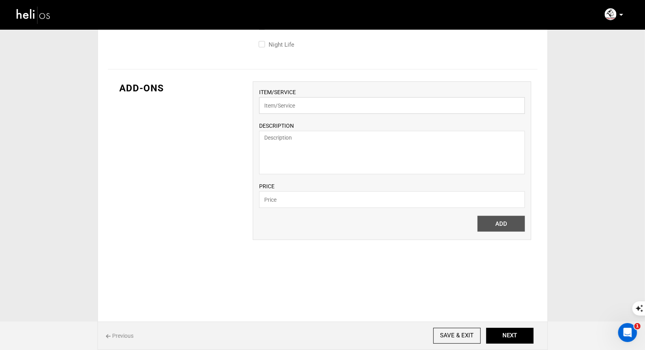
click at [318, 103] on input "text" at bounding box center [392, 105] width 266 height 17
paste input "Overnight Powder House Adventure"
type input "Overnight Powder House Adventure"
click at [312, 144] on textarea at bounding box center [392, 152] width 266 height 43
click at [285, 142] on textarea at bounding box center [392, 152] width 266 height 43
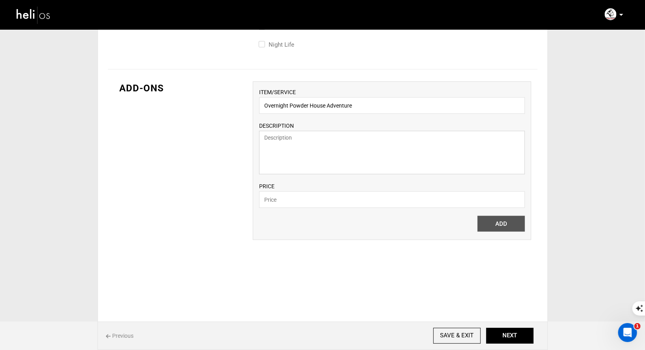
paste textarea "We offer a Custom 30′ roundhouse that boasts a full kitchen, living area, big s…"
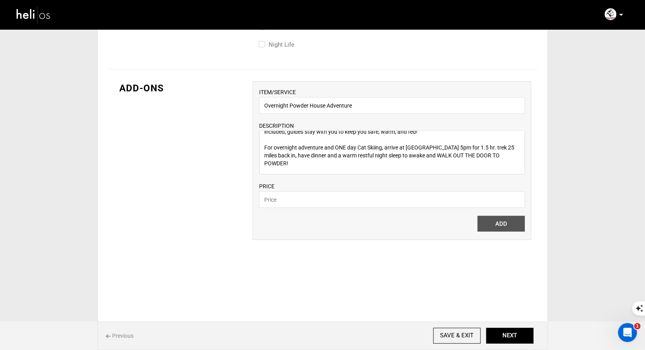
scroll to position [0, 0]
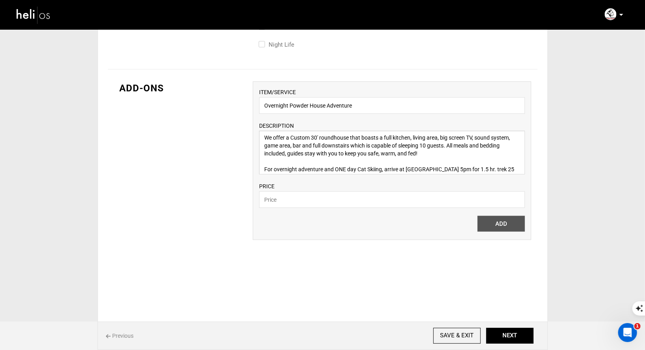
click at [272, 134] on textarea "We offer a Custom 30′ roundhouse that boasts a full kitchen, living area, big s…" at bounding box center [392, 152] width 266 height 43
click at [298, 139] on textarea "Gr offer a Custom 30′ roundhouse that boasts a full kitchen, living area, big s…" at bounding box center [392, 152] width 266 height 43
click at [269, 135] on textarea "Gr offer a Custom 30′ roundhouse that boasts a full kitchen, living area, big s…" at bounding box center [392, 152] width 266 height 43
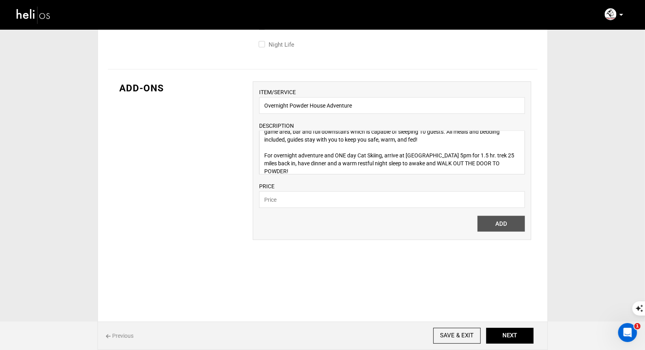
scroll to position [12, 0]
drag, startPoint x: 501, startPoint y: 154, endPoint x: 265, endPoint y: 152, distance: 236.2
click at [263, 152] on textarea "Gr offer a Custom 30′ roundhouse that boasts a full kitchen, living area, big s…" at bounding box center [392, 152] width 266 height 43
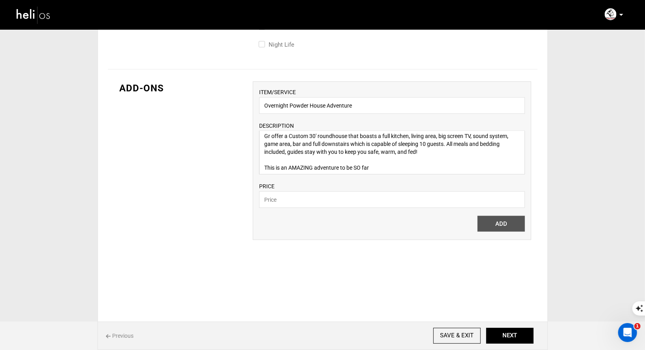
scroll to position [1, 0]
click at [269, 134] on textarea "Gr offer a Custom 30′ roundhouse that boasts a full kitchen, living area, big s…" at bounding box center [392, 152] width 266 height 43
click at [321, 136] on textarea "Great Northern Powderguides offer a Custom 30′ roundhouse that boasts a full ki…" at bounding box center [392, 152] width 266 height 43
type textarea "Great Northern Powder Guides offer a Custom 30′ roundhouse that boasts a full k…"
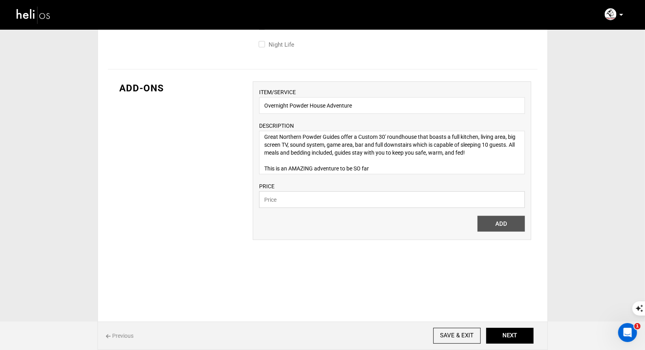
click at [348, 198] on input "text" at bounding box center [392, 199] width 266 height 17
type input "220"
click at [503, 222] on button "ADD" at bounding box center [501, 224] width 47 height 16
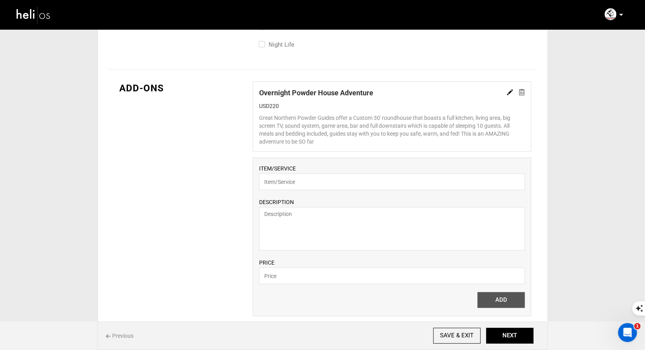
scroll to position [0, 0]
click at [510, 89] on img at bounding box center [510, 92] width 6 height 6
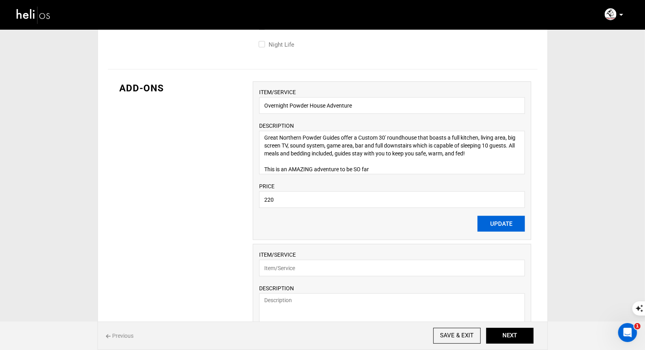
click at [501, 226] on button "UPDATE" at bounding box center [501, 224] width 47 height 16
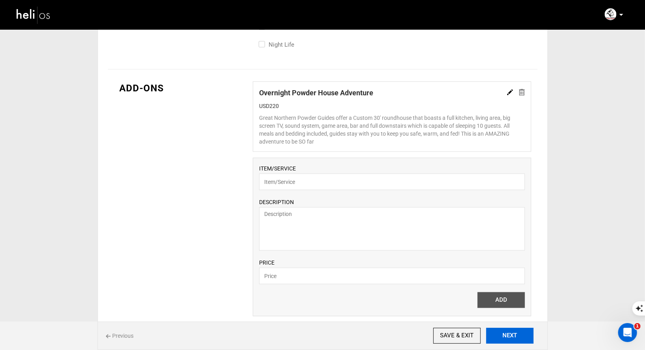
click at [506, 337] on button "NEXT" at bounding box center [509, 335] width 47 height 16
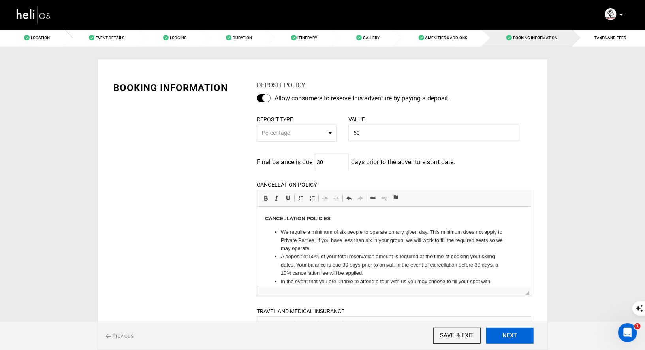
click at [506, 337] on button "NEXT" at bounding box center [509, 335] width 47 height 16
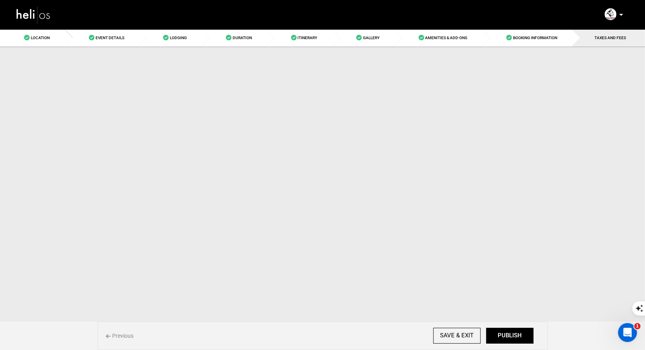
click at [506, 337] on button "PUBLISH" at bounding box center [509, 335] width 47 height 16
click at [506, 337] on body "Manifest Calendar Analytics Adventures Bookings Payout History Agents My Profil…" at bounding box center [322, 175] width 645 height 350
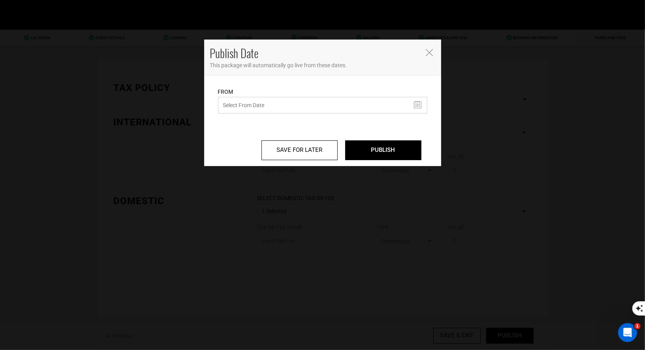
click at [378, 102] on input "text" at bounding box center [322, 105] width 209 height 17
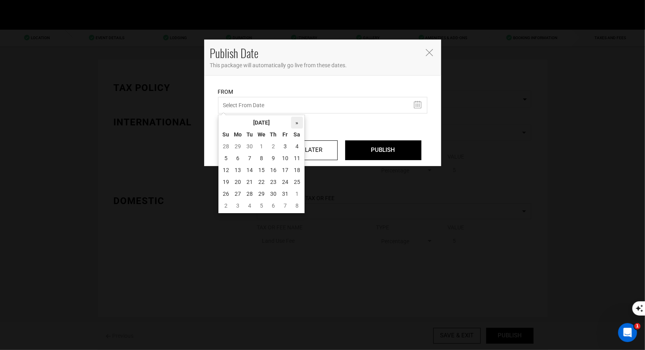
click at [298, 121] on th "»" at bounding box center [297, 123] width 12 height 12
click at [224, 122] on th "«" at bounding box center [226, 123] width 12 height 12
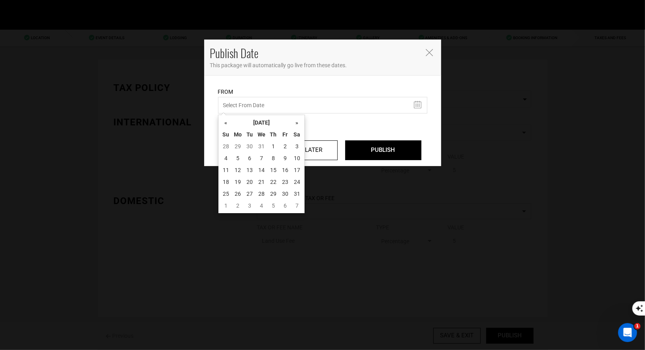
click at [224, 122] on th "«" at bounding box center [226, 123] width 12 height 12
click at [285, 145] on td "3" at bounding box center [285, 146] width 12 height 12
type input "[DATE]"
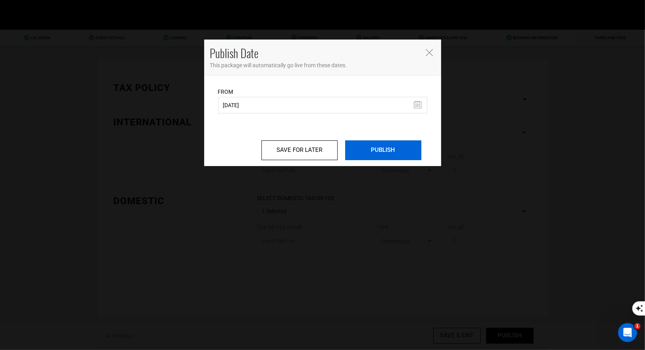
click at [376, 145] on input "PUBLISH" at bounding box center [383, 150] width 76 height 20
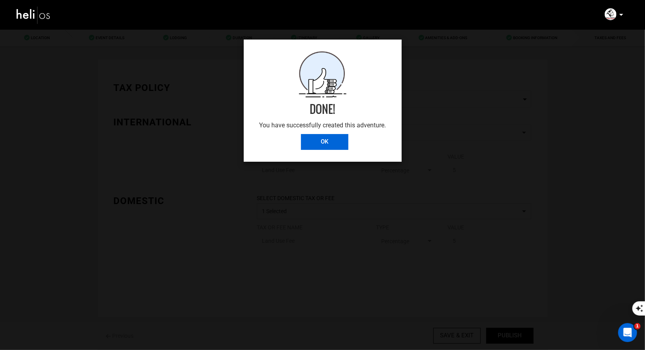
click at [315, 147] on input "OK" at bounding box center [324, 142] width 47 height 16
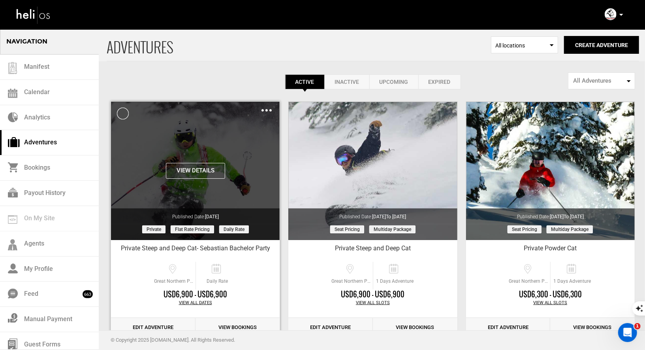
click at [270, 109] on img at bounding box center [266, 110] width 10 height 2
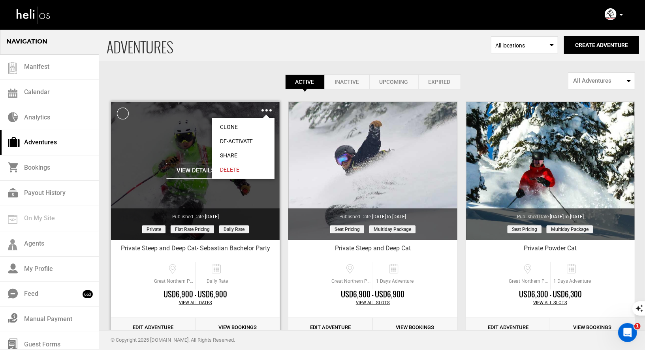
click at [229, 151] on link "Share" at bounding box center [243, 155] width 62 height 14
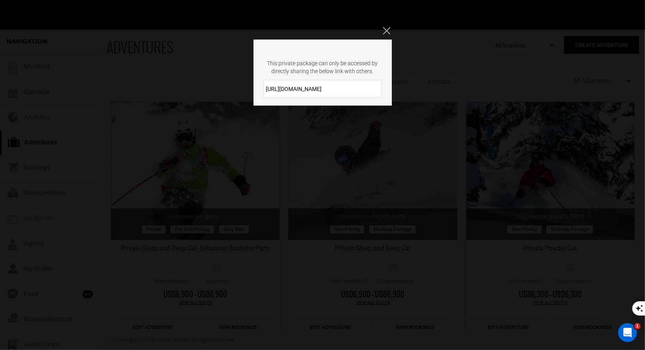
drag, startPoint x: 329, startPoint y: 88, endPoint x: 263, endPoint y: 86, distance: 65.6
click at [263, 86] on div "[URL][DOMAIN_NAME]" at bounding box center [323, 89] width 138 height 18
click at [629, 49] on div "This private package can only be accessed by directly sharing the below link wi…" at bounding box center [322, 175] width 645 height 350
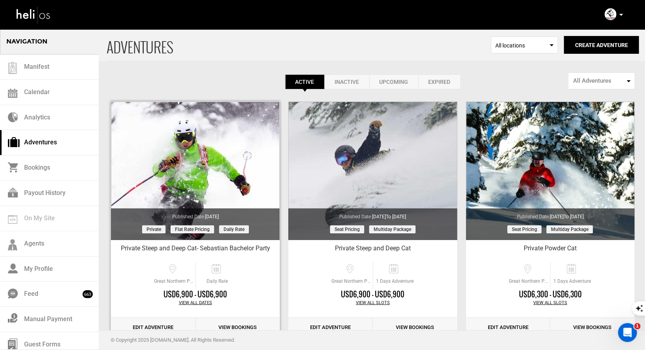
click at [165, 320] on link "Edit Adventure" at bounding box center [153, 327] width 85 height 19
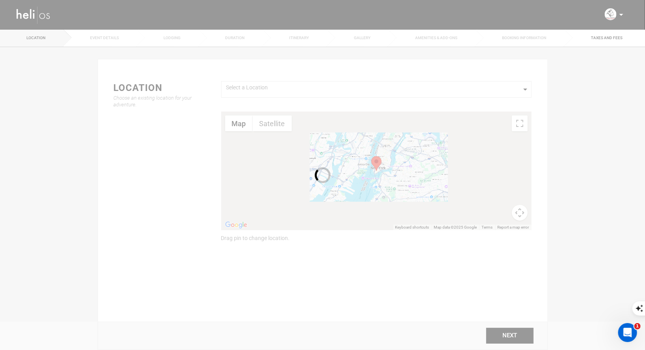
type input "Private Steep and Deep Cat- Sebastian Bachelor Party"
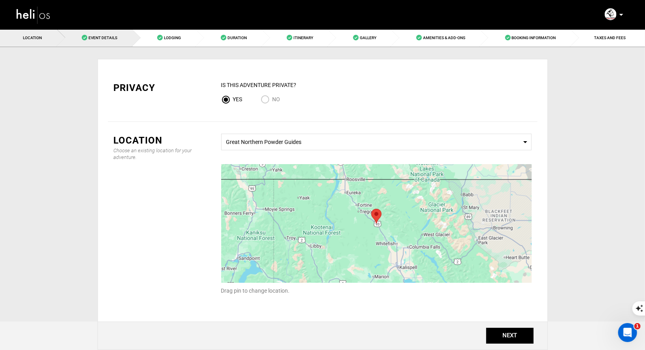
click at [100, 38] on span "Event Details" at bounding box center [102, 38] width 29 height 4
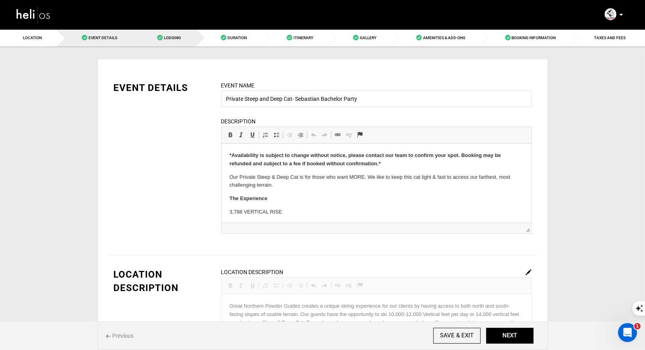
click at [172, 38] on span "Lodging" at bounding box center [172, 38] width 17 height 4
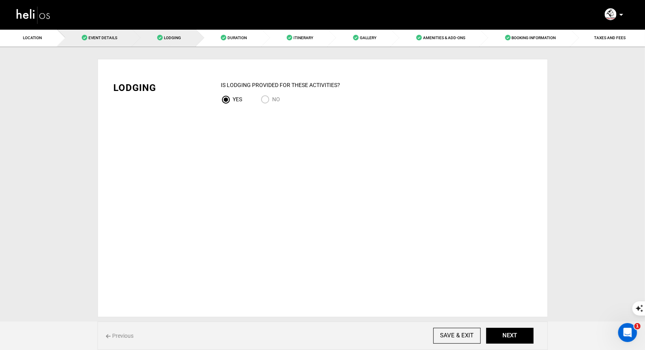
click at [109, 36] on span "Event Details" at bounding box center [102, 38] width 29 height 4
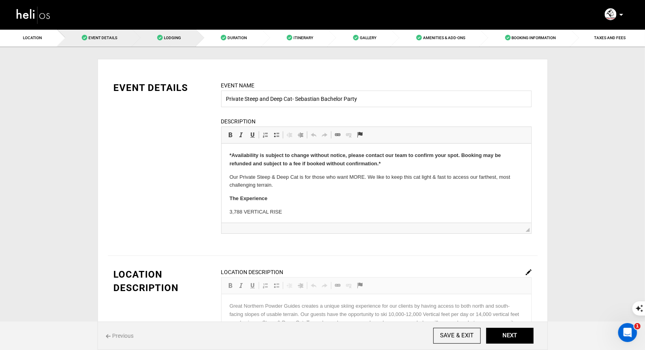
click at [166, 36] on span "Lodging" at bounding box center [172, 38] width 17 height 4
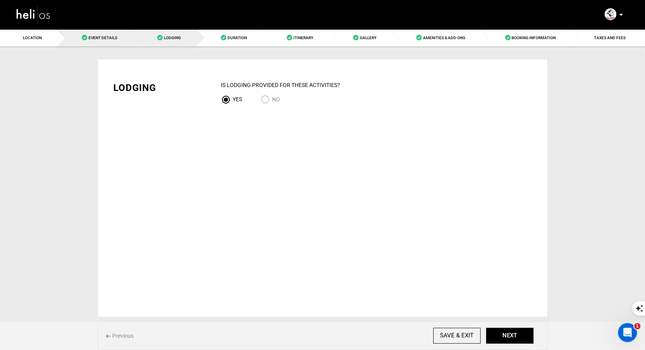
click at [103, 38] on span "Event Details" at bounding box center [102, 38] width 29 height 4
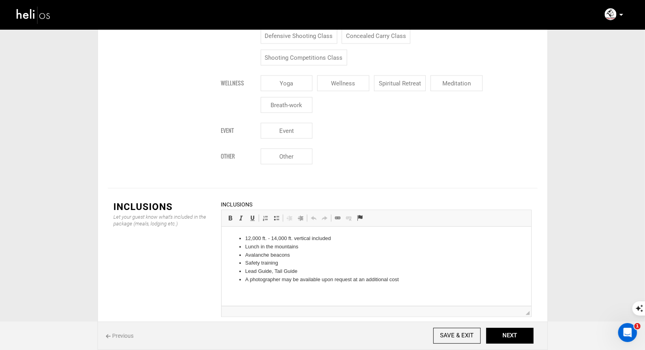
scroll to position [1016, 0]
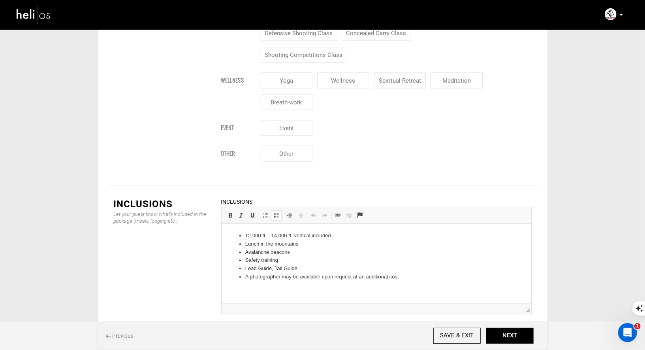
click at [404, 278] on li "A photographer may be available upon request at an additional cost" at bounding box center [376, 276] width 262 height 8
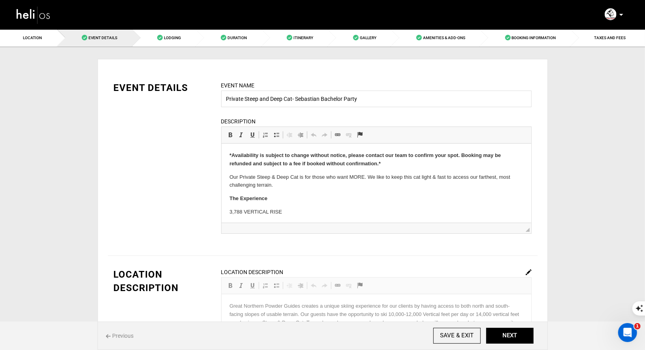
scroll to position [1032, 0]
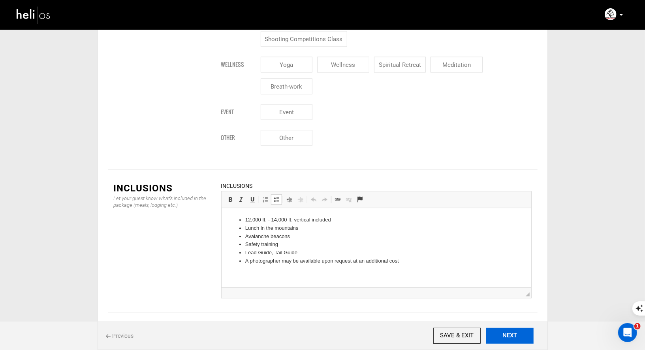
click at [504, 338] on button "NEXT" at bounding box center [509, 335] width 47 height 16
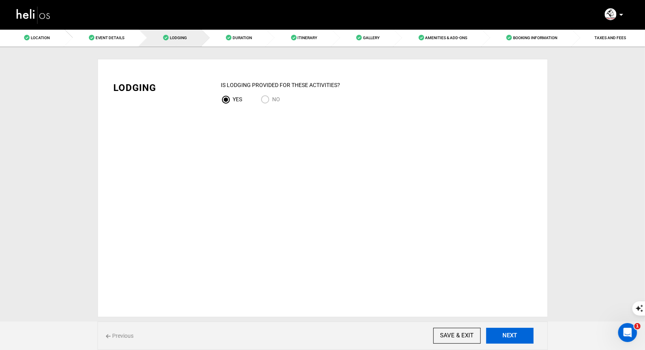
click at [513, 339] on button "NEXT" at bounding box center [509, 335] width 47 height 16
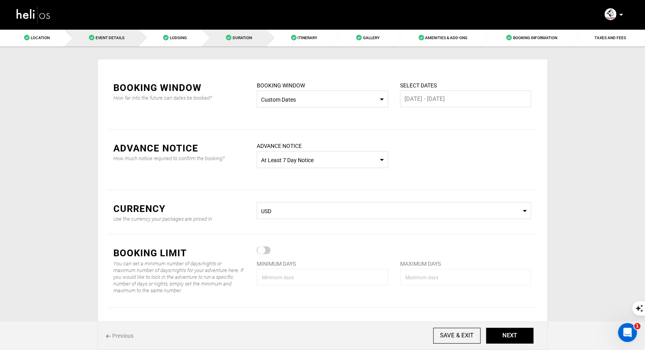
click at [111, 39] on span "Event Details" at bounding box center [110, 38] width 29 height 4
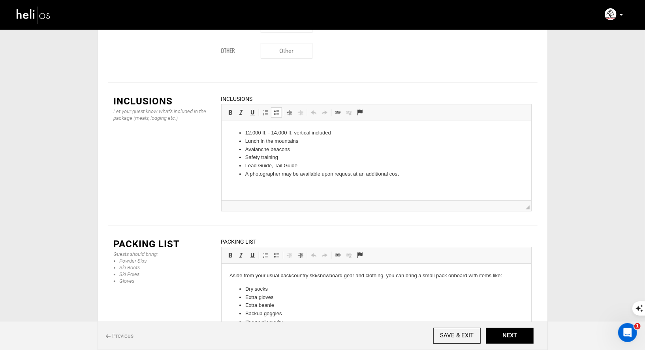
scroll to position [2, 0]
click at [414, 173] on li "A photographer may be available upon request at an additional cost" at bounding box center [376, 173] width 262 height 8
click at [390, 187] on p "Check-in is the evening before for a stay in the backcountry yurt." at bounding box center [376, 187] width 294 height 8
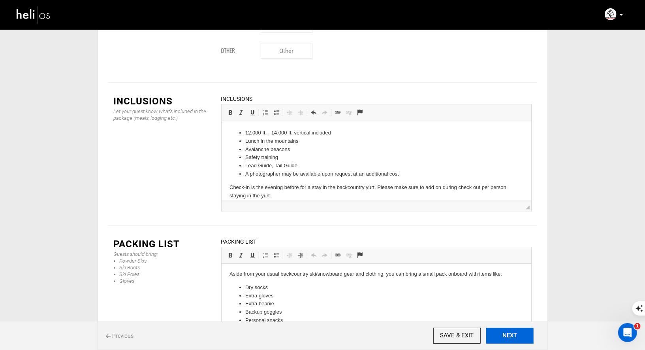
click at [501, 335] on button "NEXT" at bounding box center [509, 335] width 47 height 16
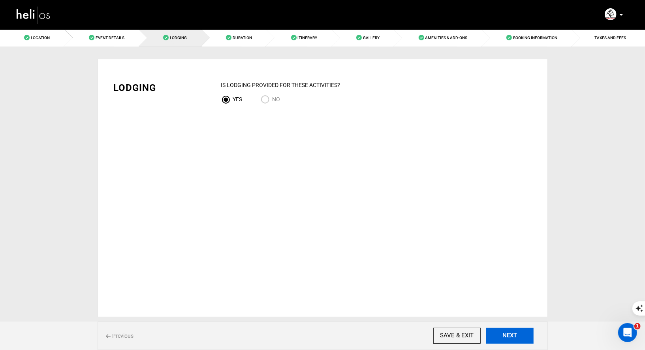
click at [501, 335] on button "NEXT" at bounding box center [509, 335] width 47 height 16
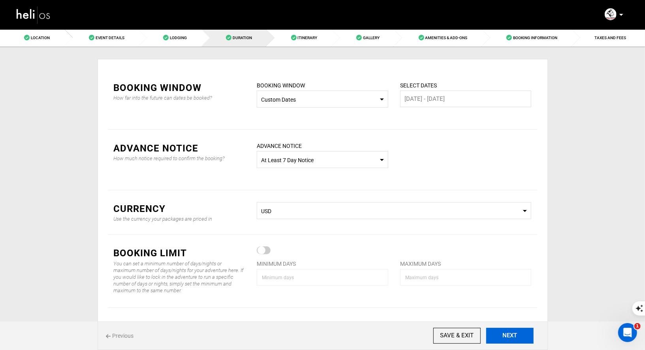
click at [501, 335] on button "NEXT" at bounding box center [509, 335] width 47 height 16
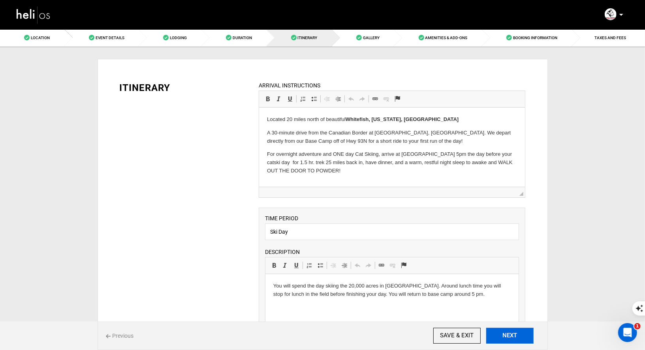
click at [501, 335] on button "NEXT" at bounding box center [509, 335] width 47 height 16
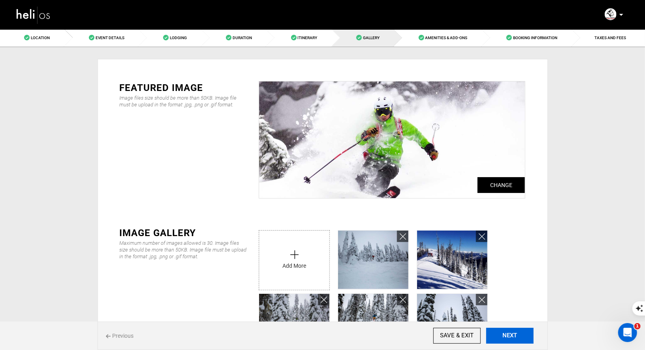
click at [501, 335] on button "NEXT" at bounding box center [509, 335] width 47 height 16
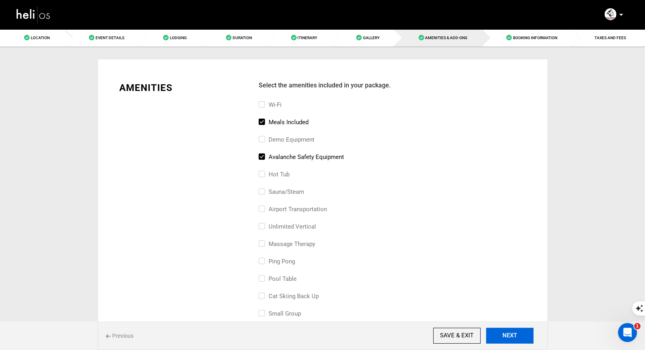
click at [509, 337] on button "NEXT" at bounding box center [509, 335] width 47 height 16
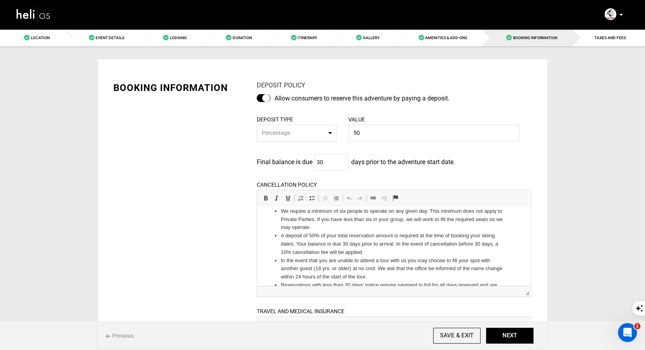
scroll to position [21, 0]
click at [504, 333] on button "NEXT" at bounding box center [509, 335] width 47 height 16
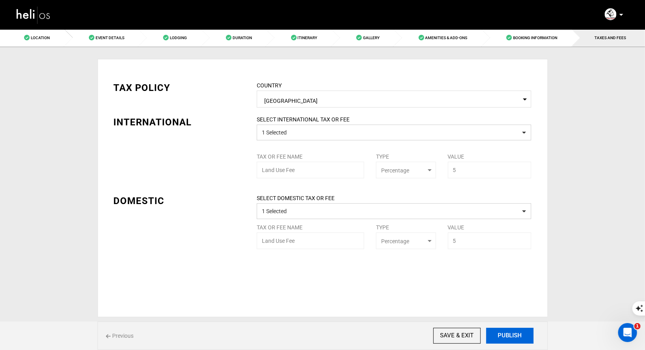
click at [504, 333] on button "PUBLISH" at bounding box center [509, 335] width 47 height 16
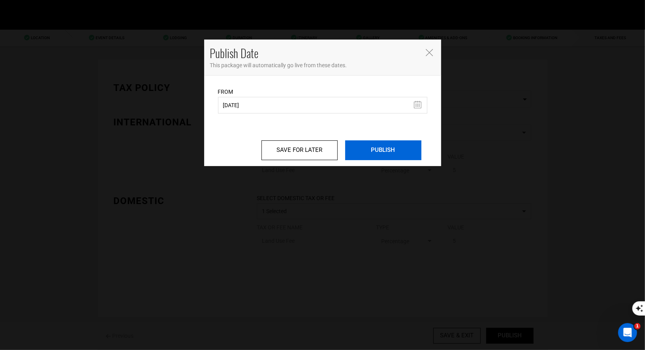
click at [364, 156] on input "PUBLISH" at bounding box center [383, 150] width 76 height 20
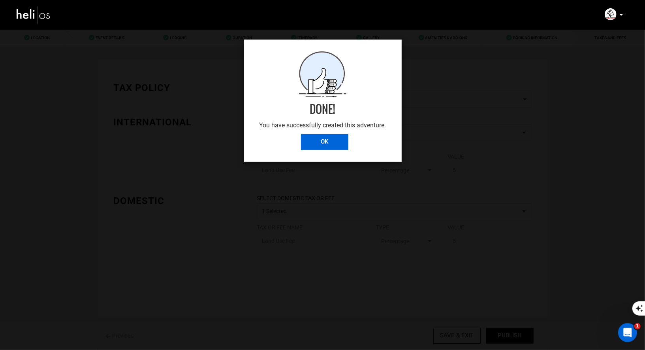
click at [330, 139] on input "OK" at bounding box center [324, 142] width 47 height 16
